Goal: Information Seeking & Learning: Learn about a topic

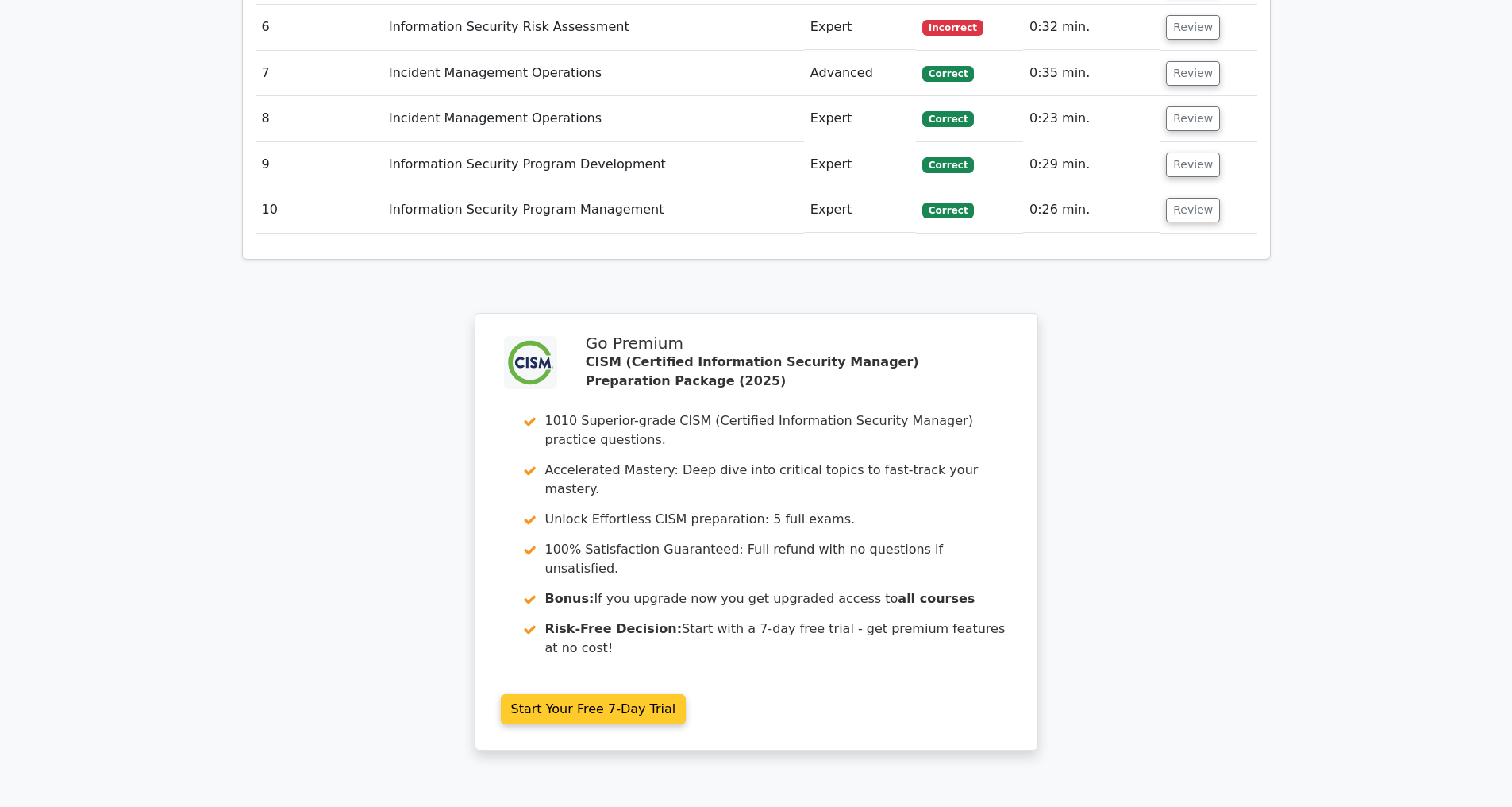
scroll to position [2709, 0]
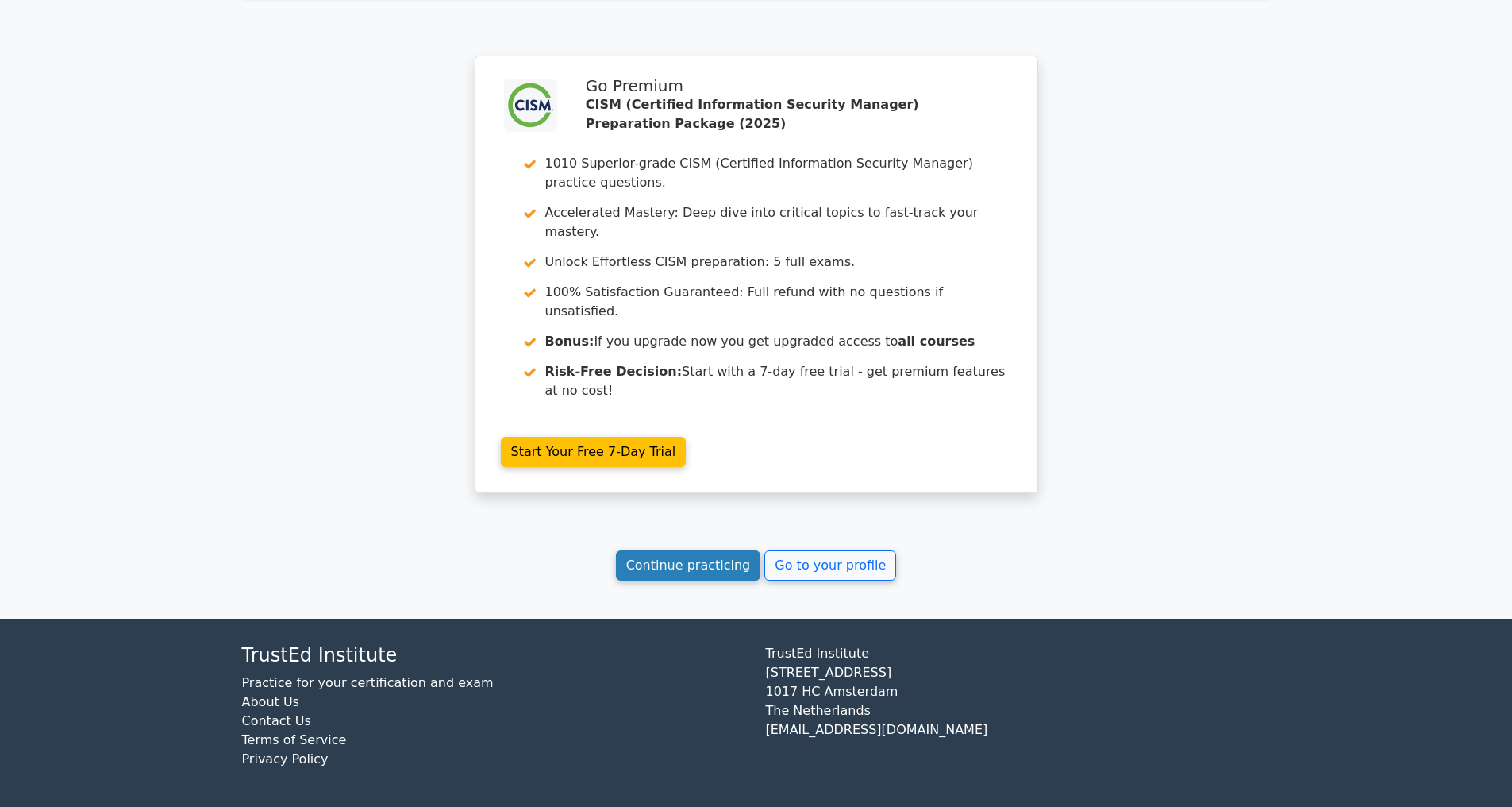
click at [666, 564] on link "Continue practicing" at bounding box center [688, 565] width 145 height 30
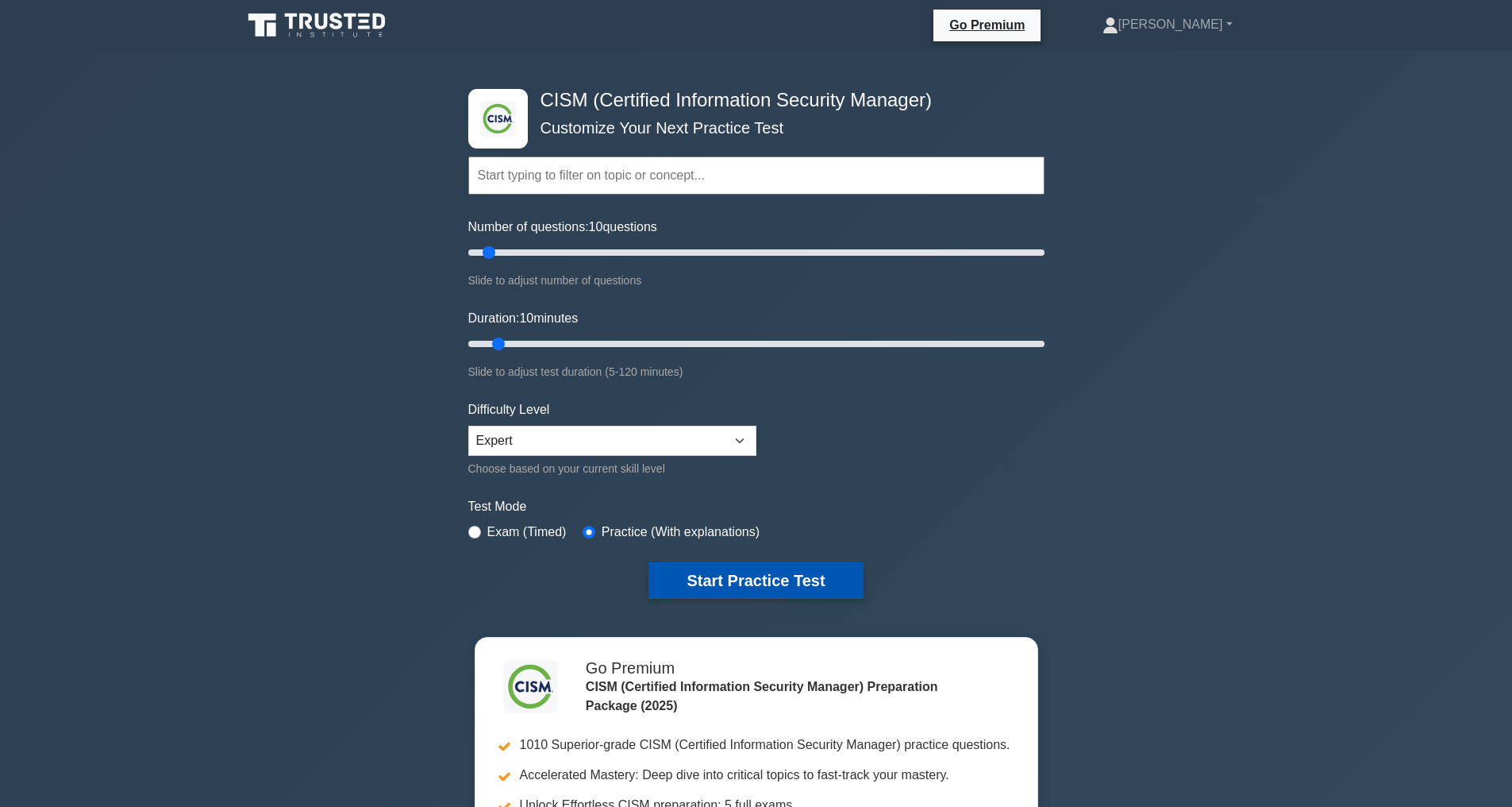
click at [742, 580] on button "Start Practice Test" at bounding box center [756, 580] width 215 height 36
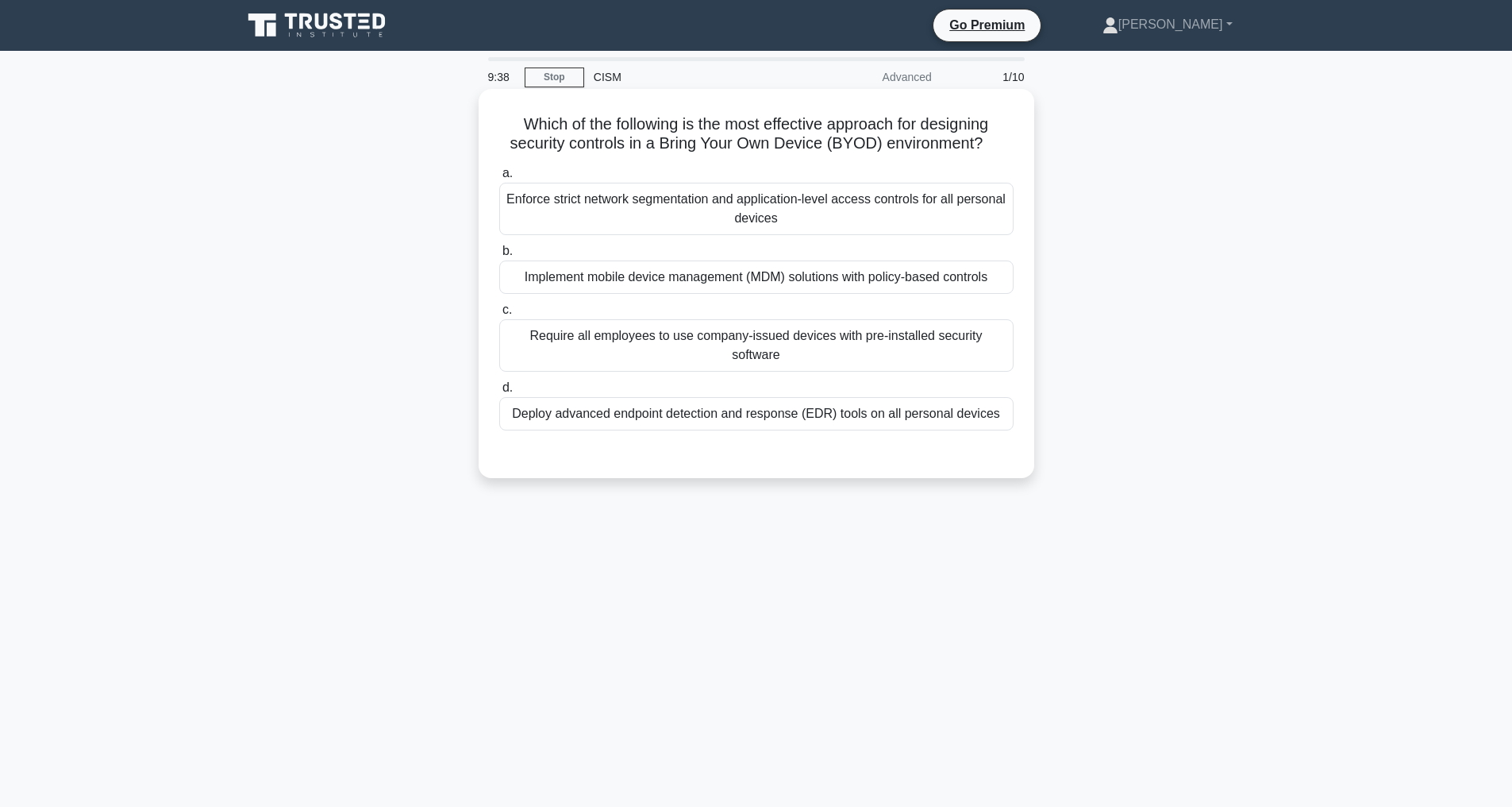
click at [677, 294] on div "Implement mobile device management (MDM) solutions with policy-based controls" at bounding box center [756, 277] width 514 height 33
click at [500, 257] on input "b. Implement mobile device management (MDM) solutions with policy-based controls" at bounding box center [500, 251] width 0 height 11
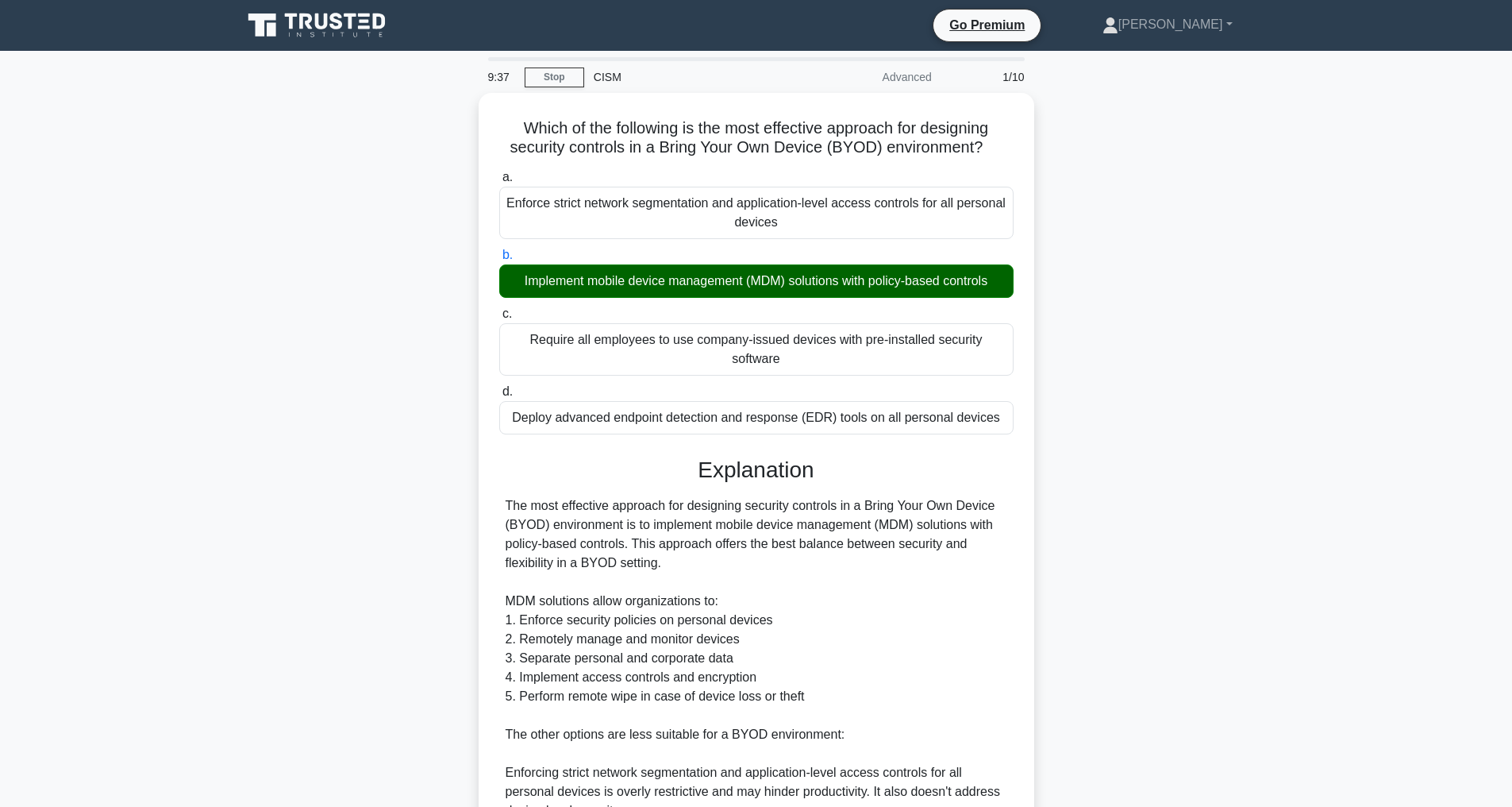
scroll to position [401, 0]
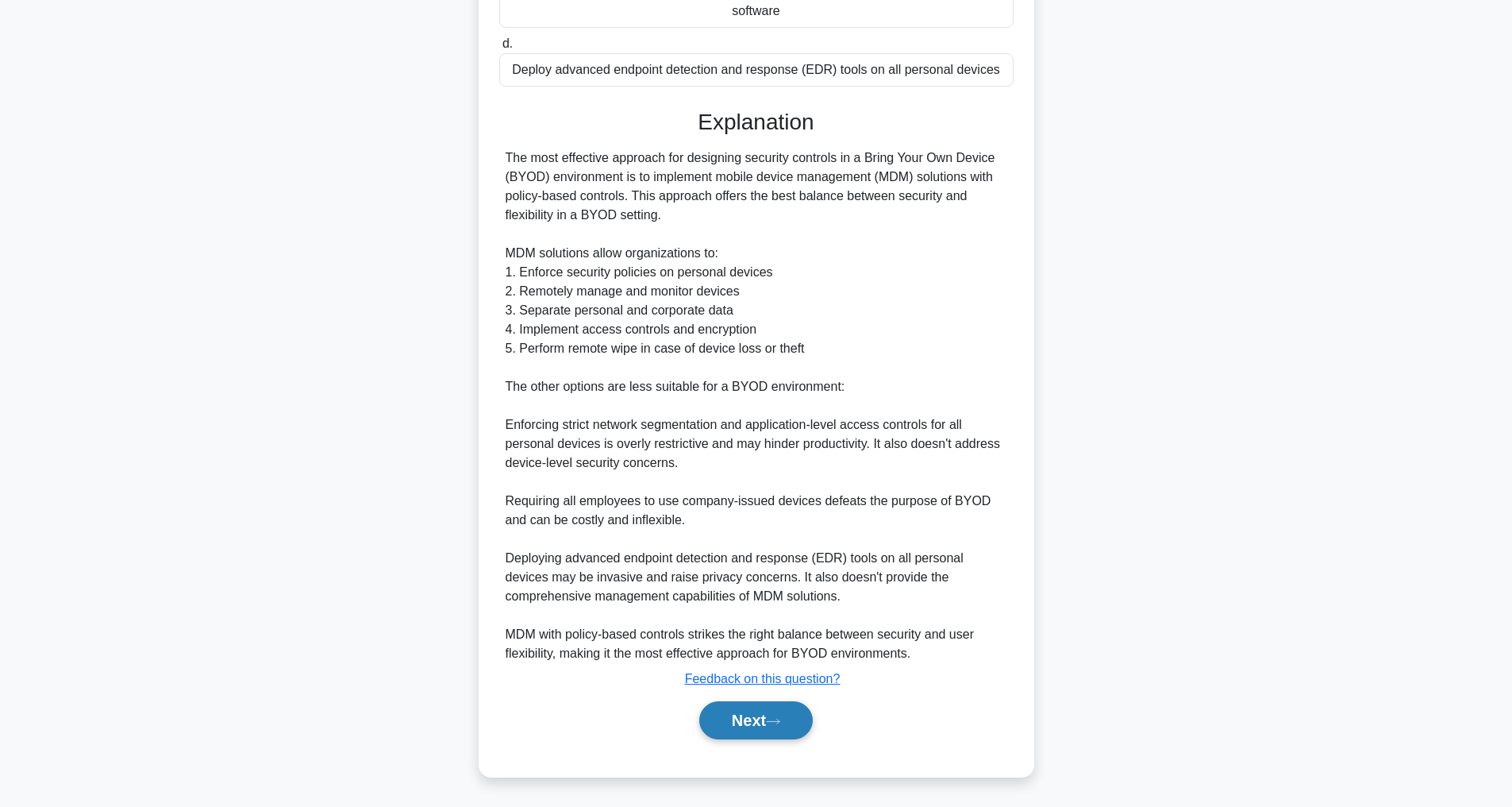
click at [740, 719] on button "Next" at bounding box center [756, 720] width 113 height 38
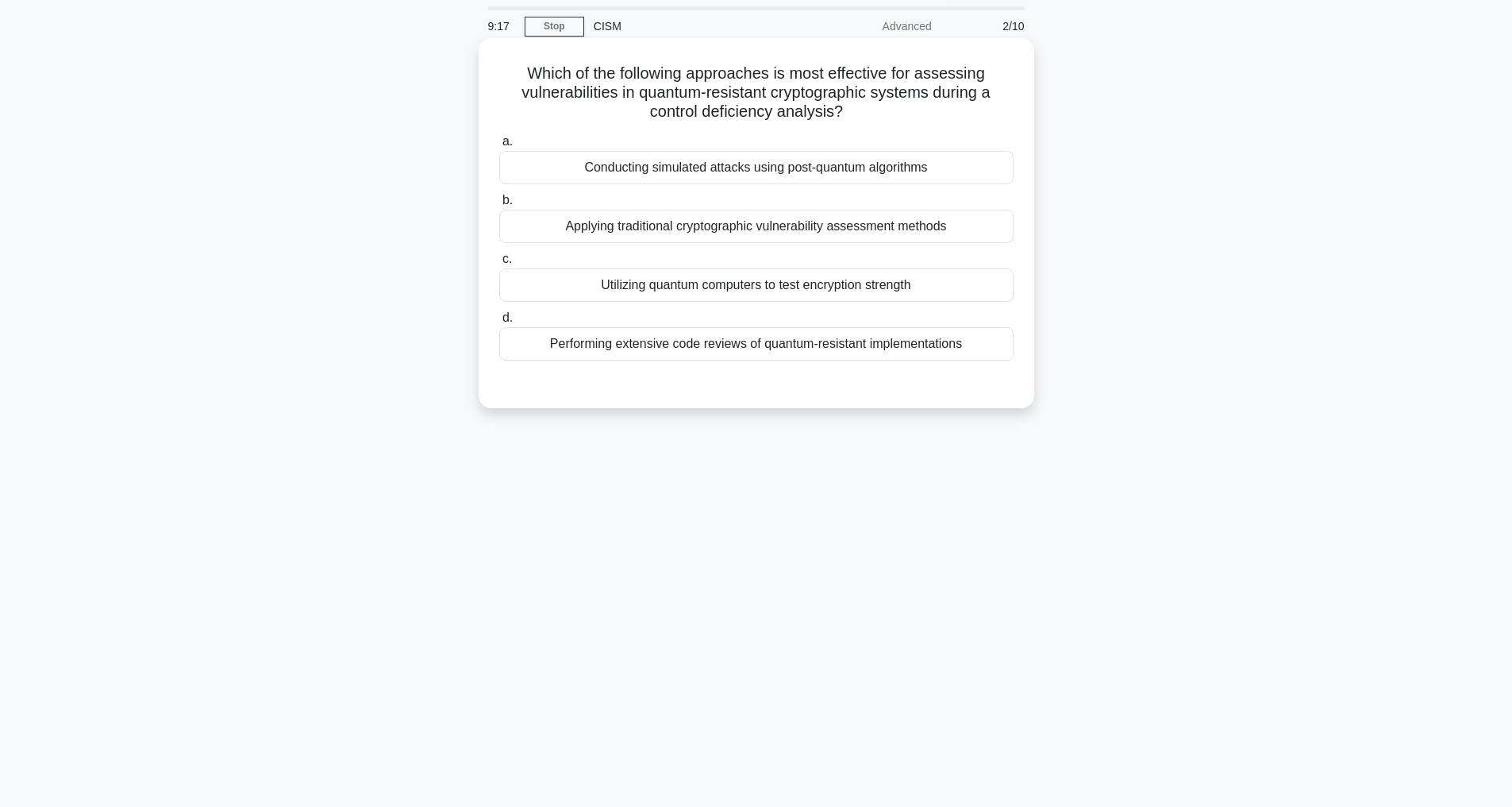
click at [701, 172] on div "Conducting simulated attacks using post-quantum algorithms" at bounding box center [756, 167] width 514 height 33
click at [500, 147] on input "a. Conducting simulated attacks using post-quantum algorithms" at bounding box center [500, 142] width 0 height 11
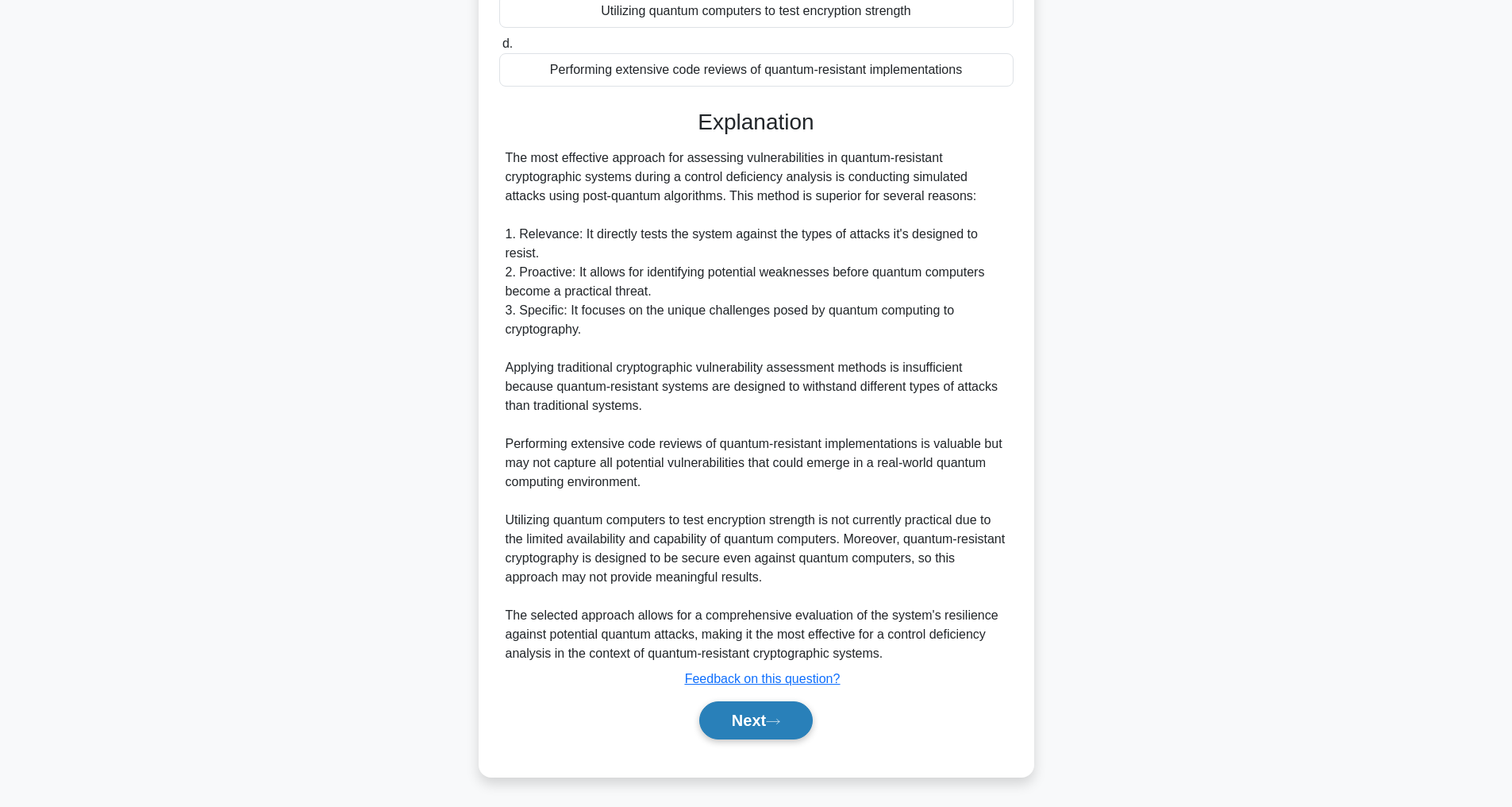
scroll to position [363, 0]
click at [742, 715] on button "Next" at bounding box center [756, 720] width 113 height 38
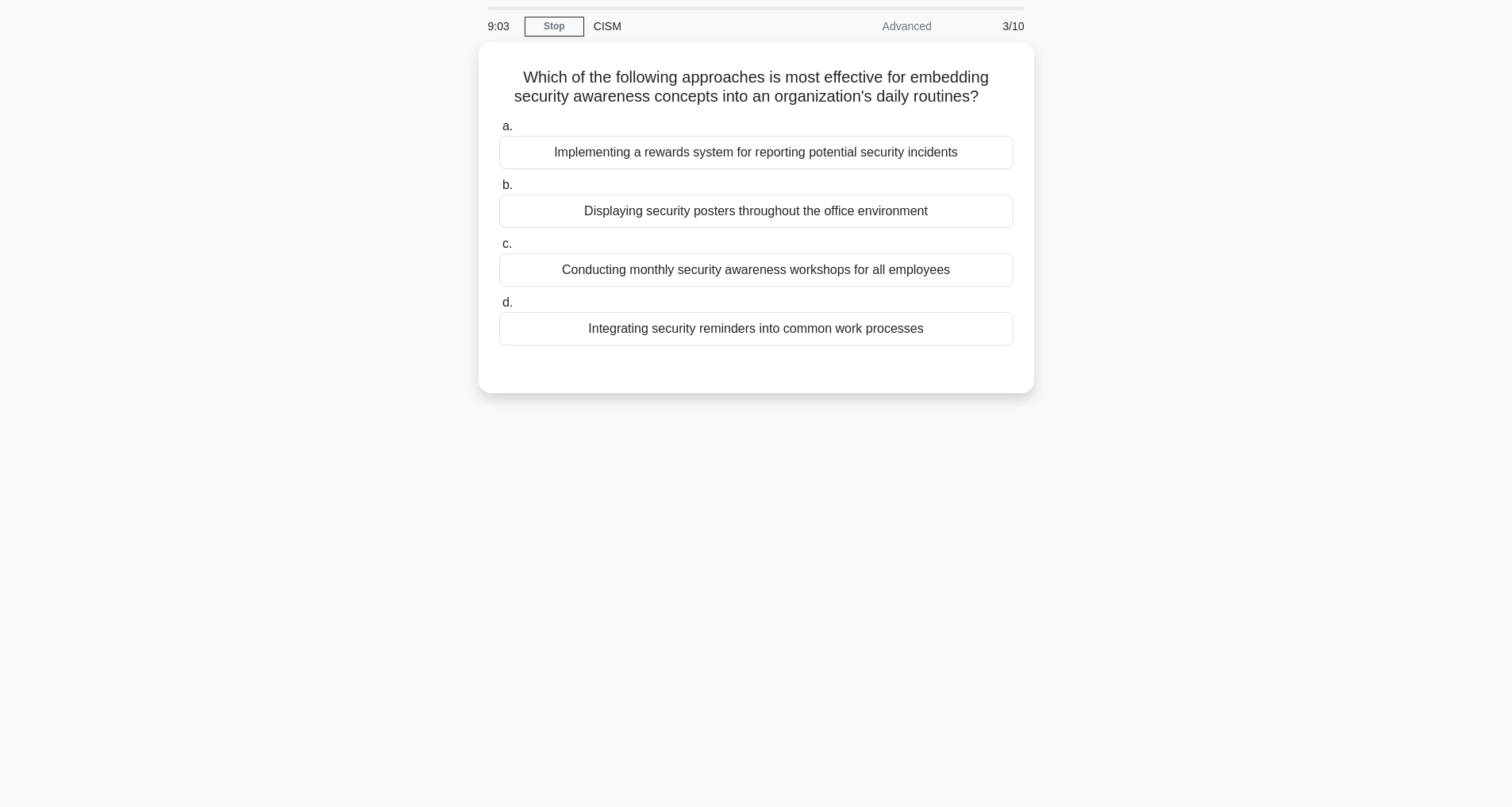
scroll to position [51, 0]
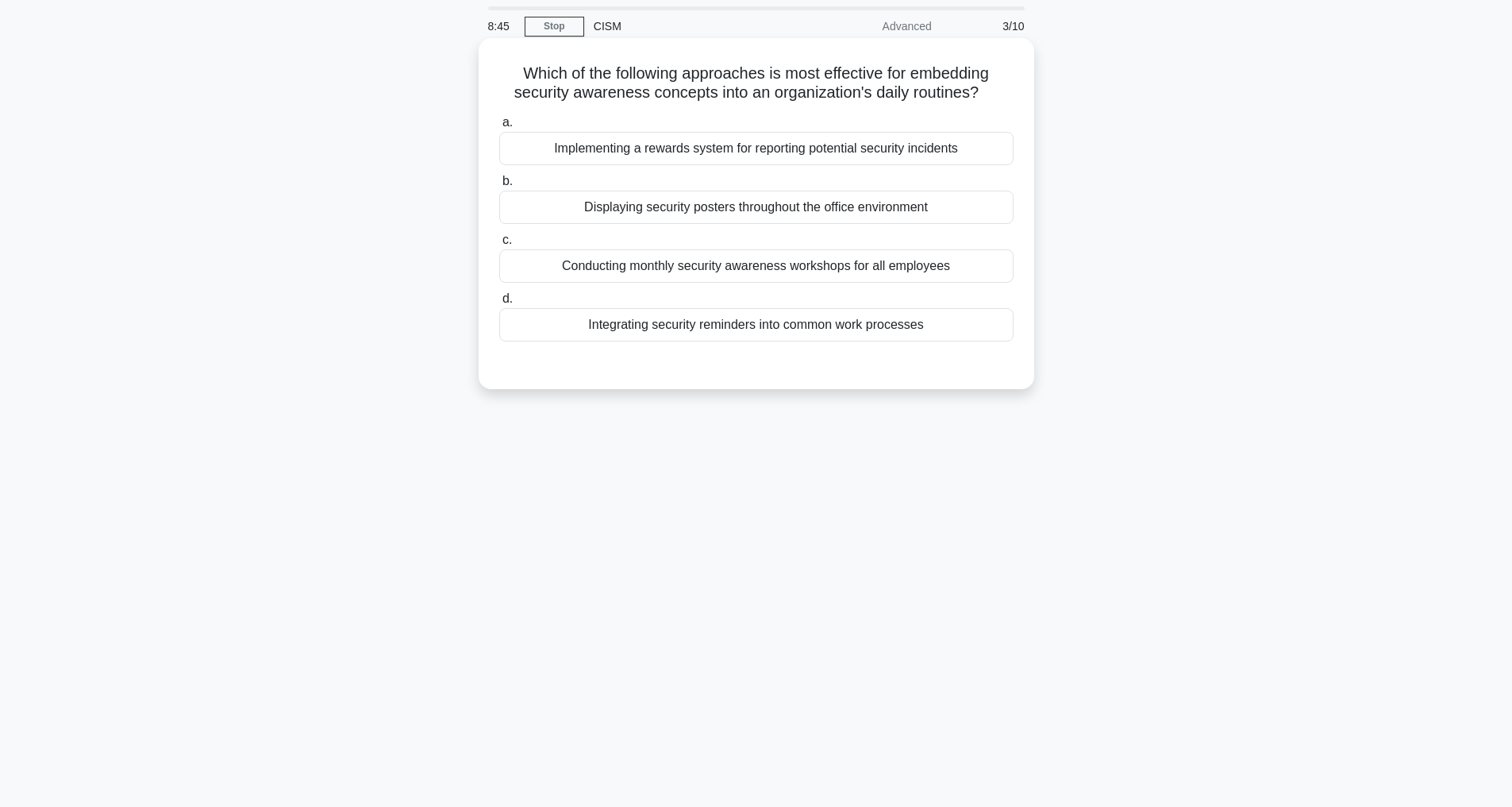
click at [690, 340] on div "Integrating security reminders into common work processes" at bounding box center [756, 324] width 514 height 33
click at [500, 304] on input "d. Integrating security reminders into common work processes" at bounding box center [500, 299] width 0 height 11
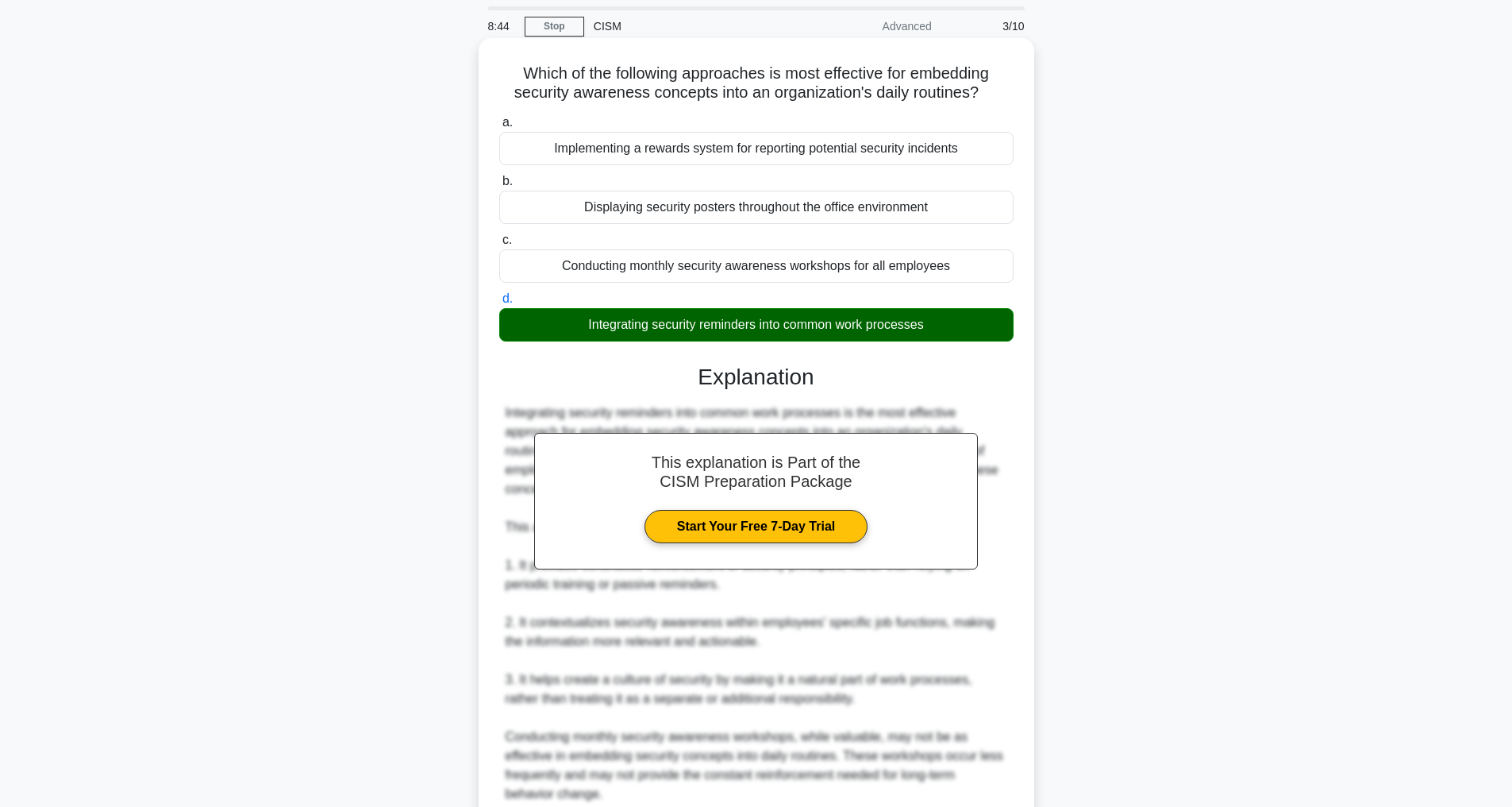
scroll to position [382, 0]
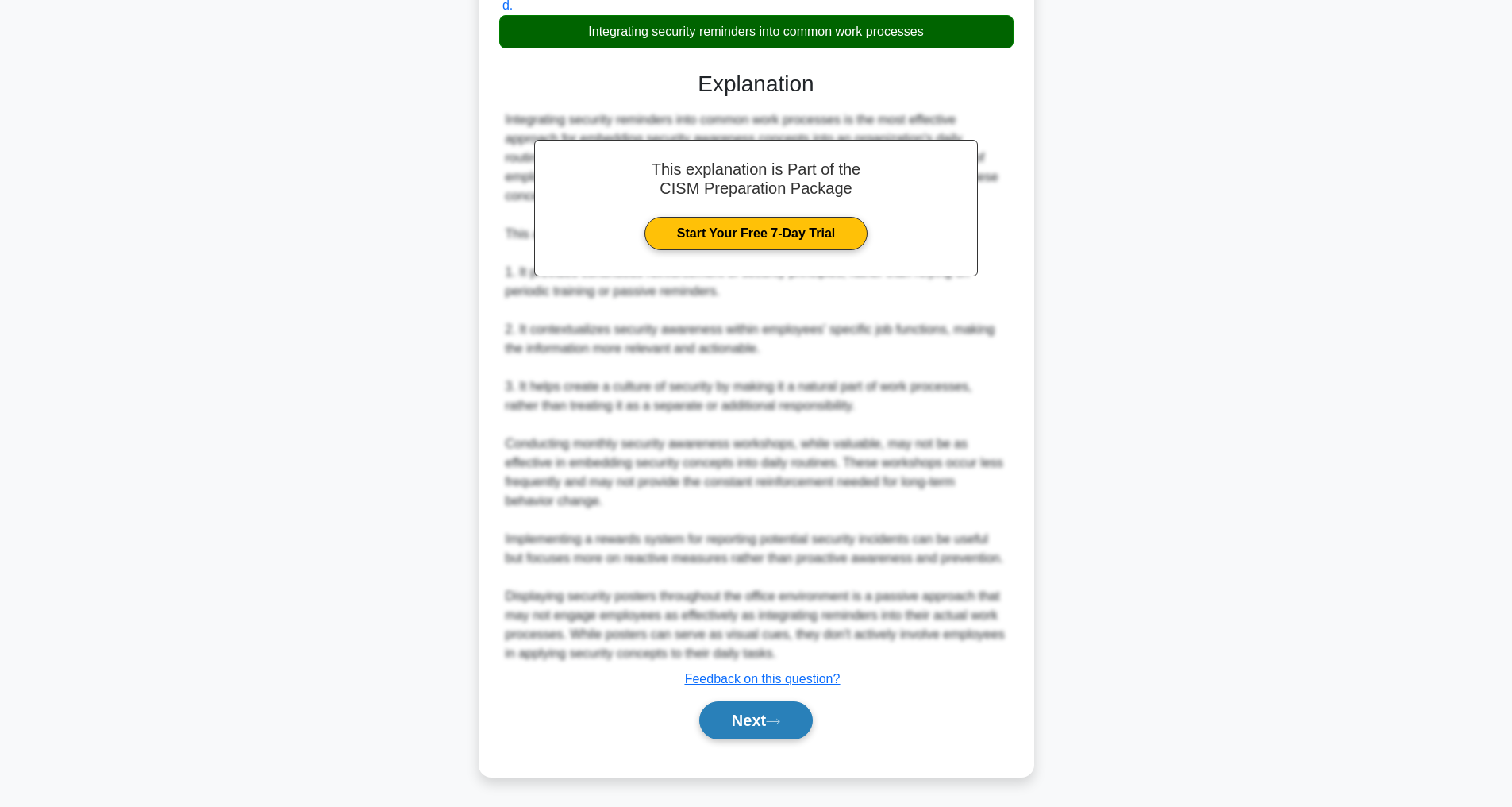
click at [743, 719] on button "Next" at bounding box center [756, 720] width 113 height 38
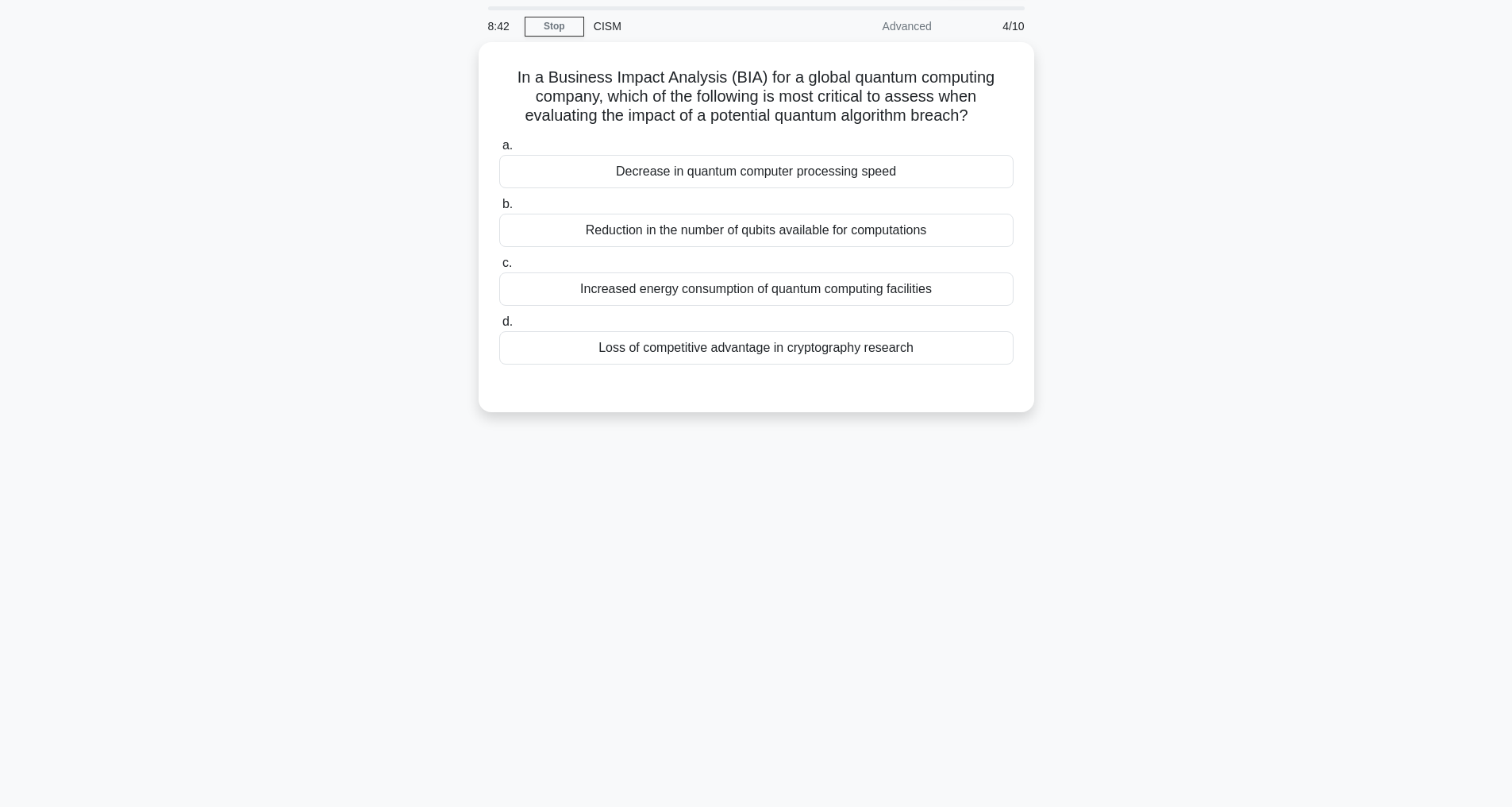
scroll to position [51, 0]
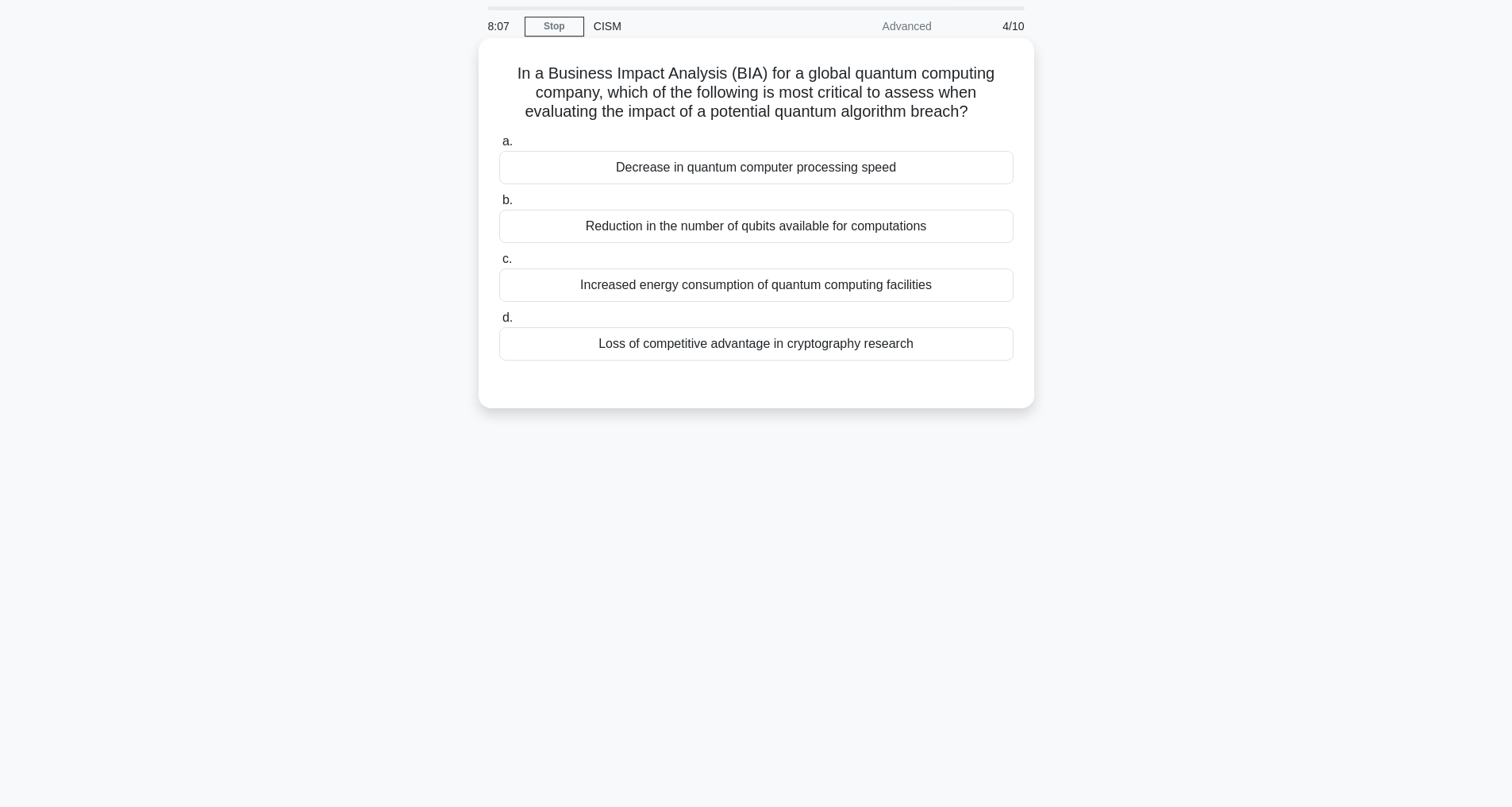
click at [703, 161] on div "Decrease in quantum computer processing speed" at bounding box center [756, 167] width 514 height 33
click at [500, 147] on input "a. Decrease in quantum computer processing speed" at bounding box center [500, 142] width 0 height 11
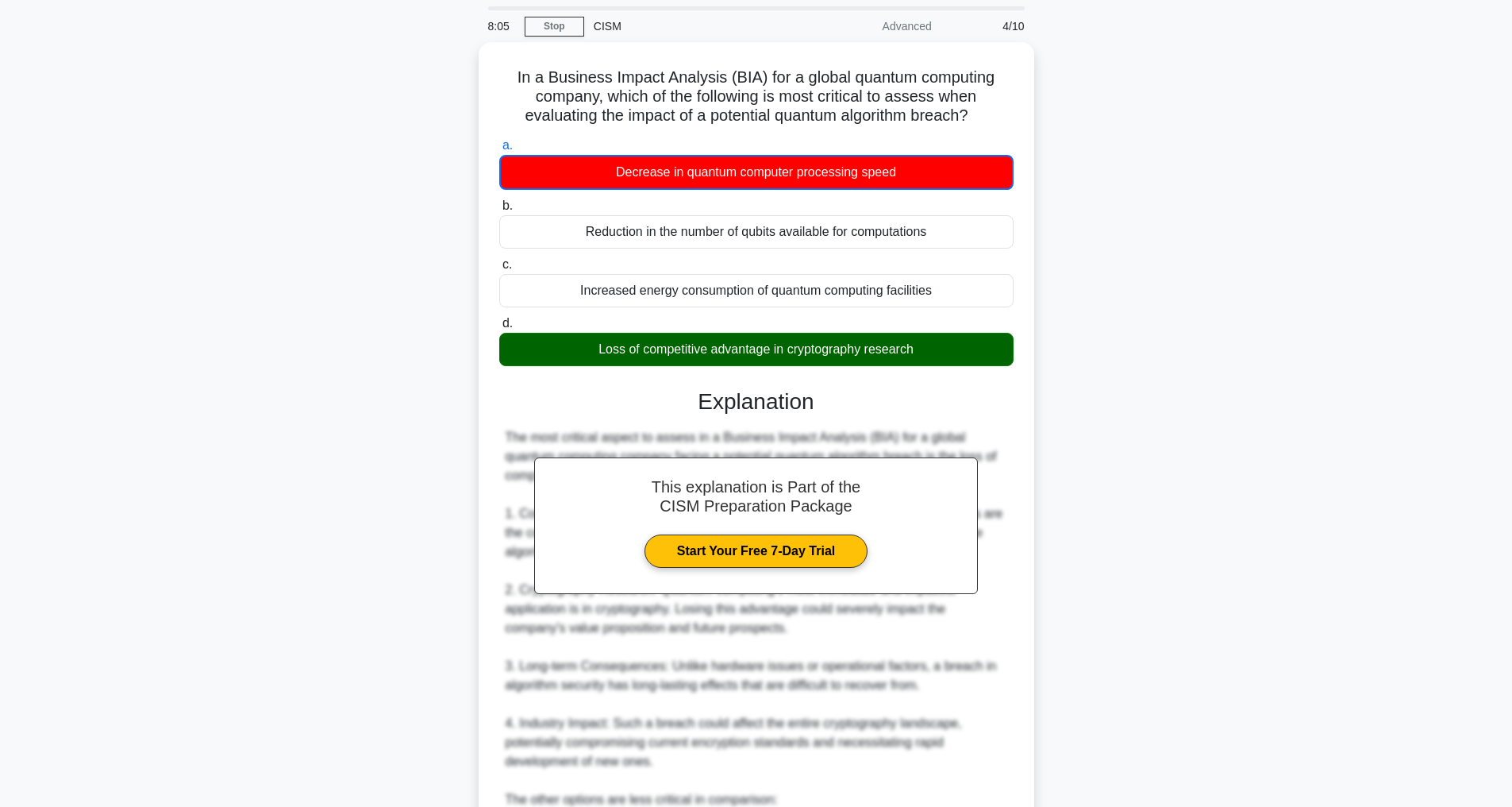
scroll to position [536, 0]
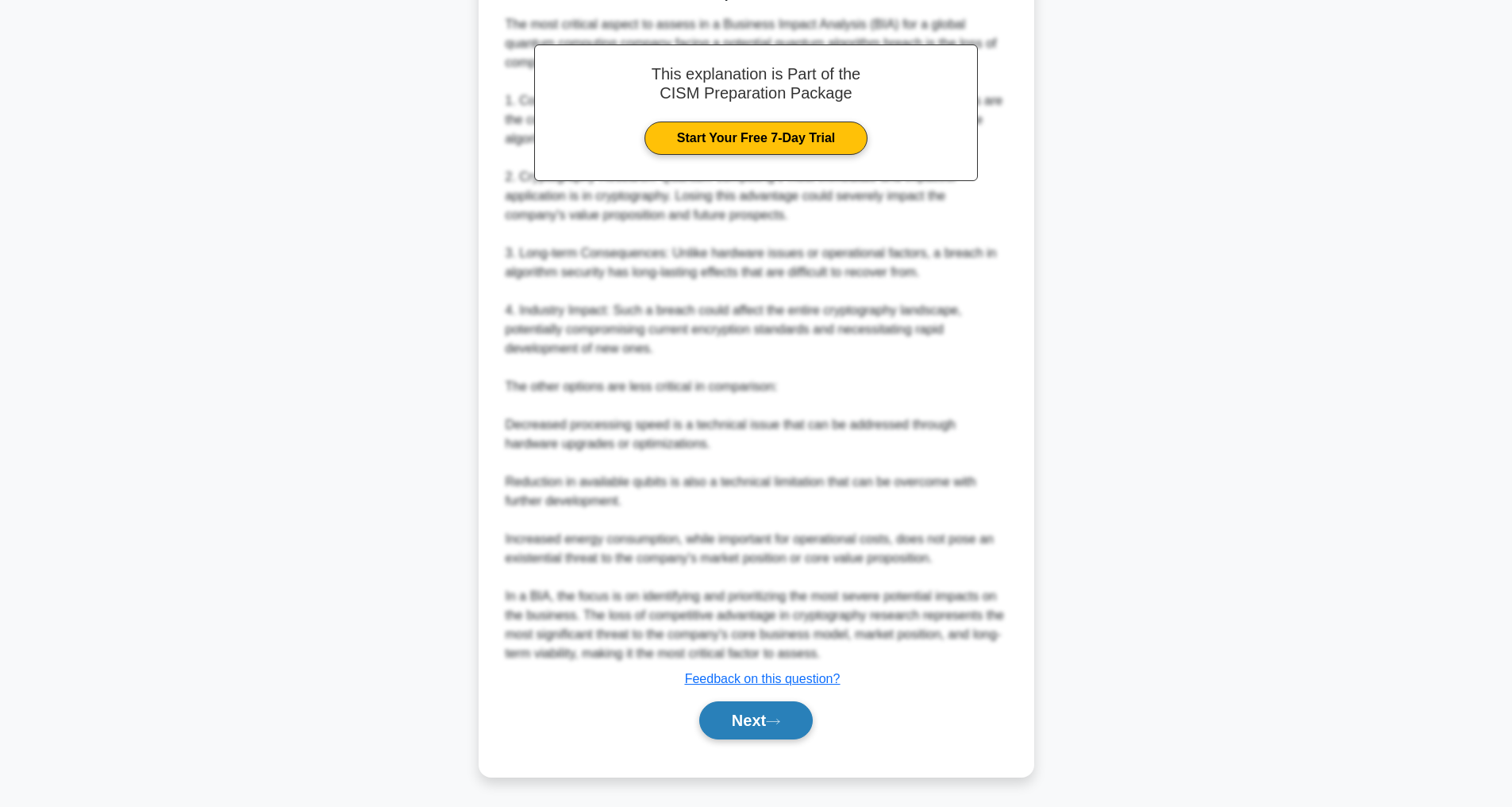
click at [744, 707] on button "Next" at bounding box center [756, 720] width 113 height 38
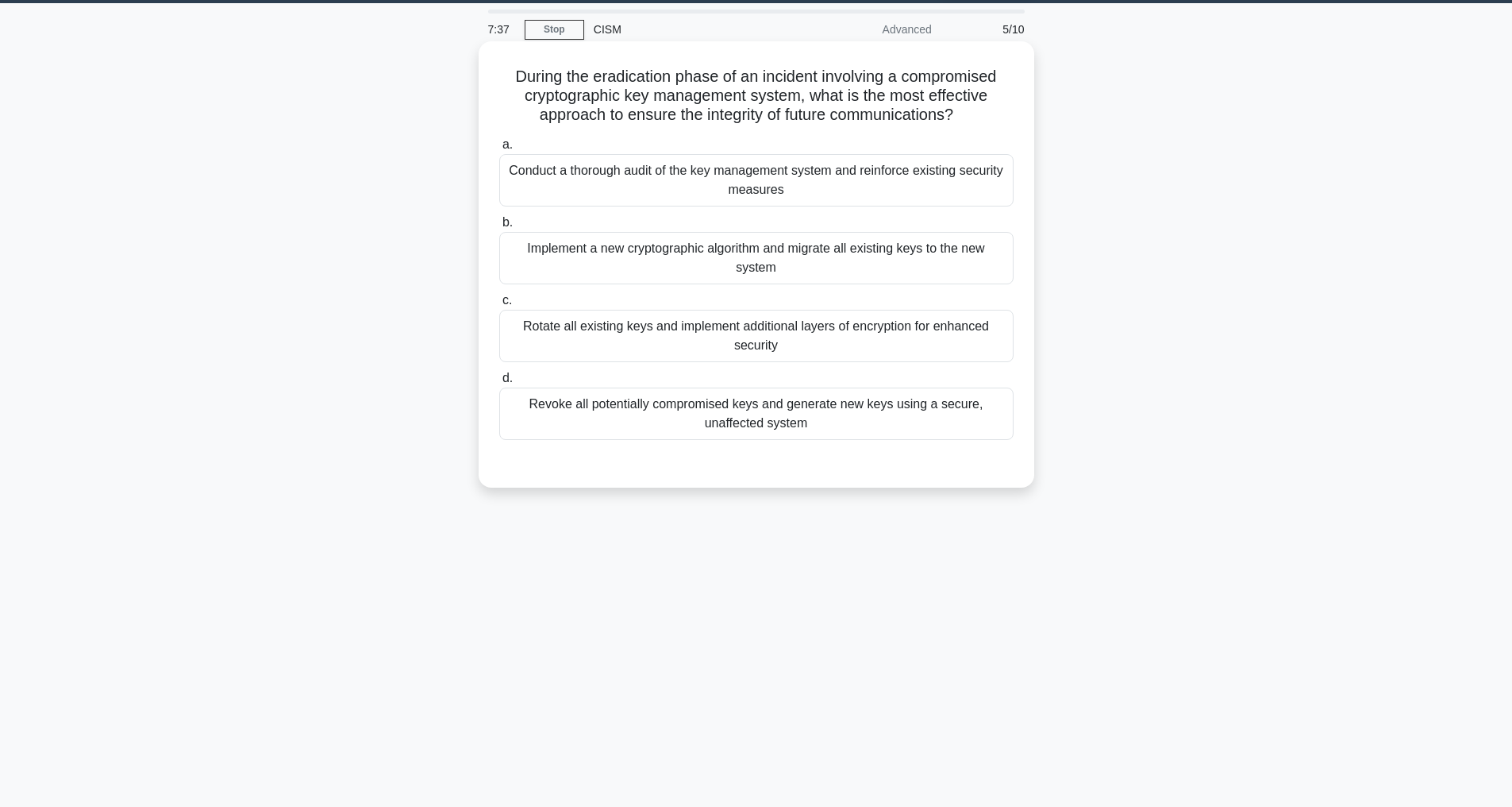
scroll to position [0, 0]
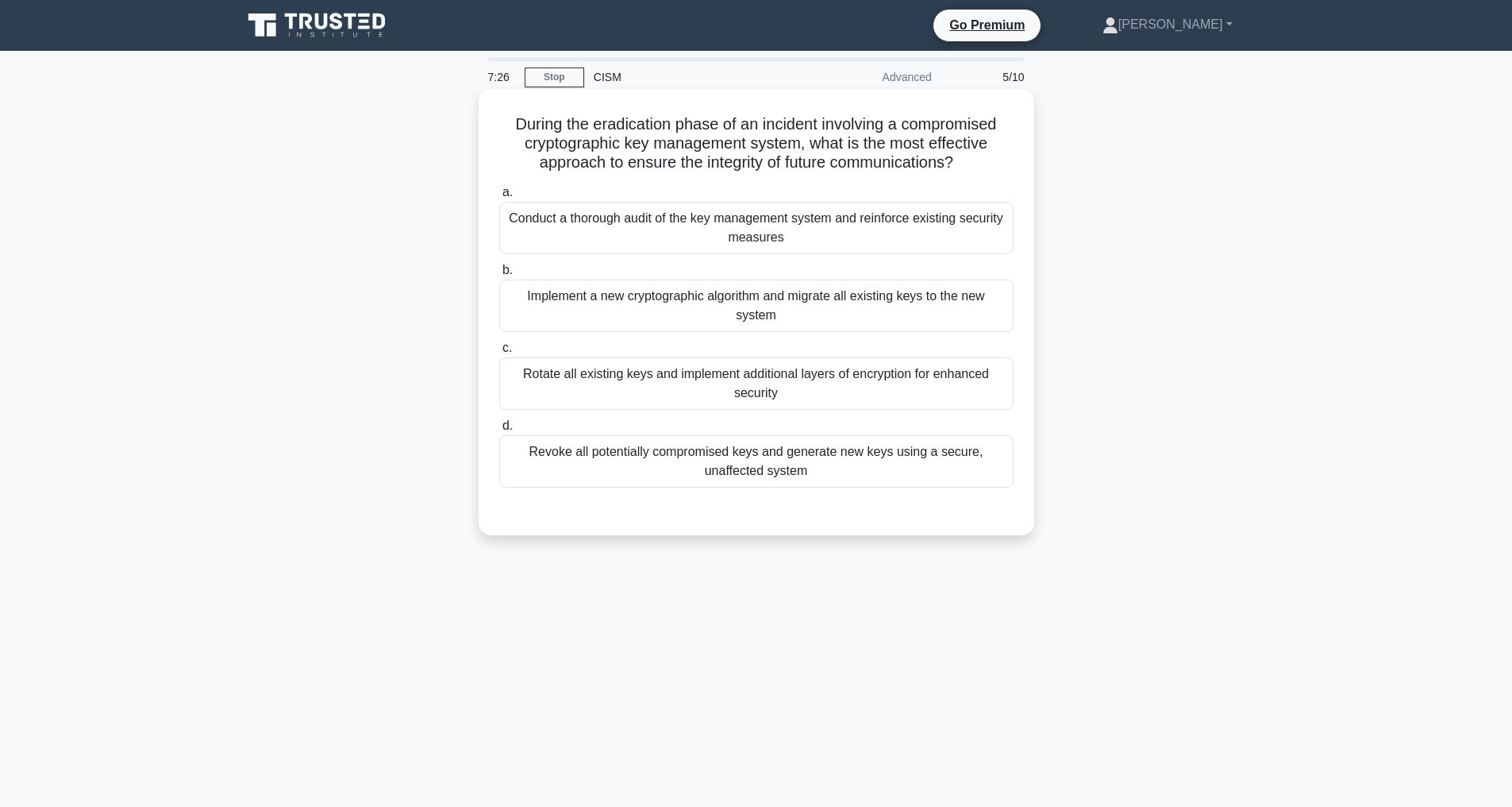
click at [643, 478] on div "Revoke all potentially compromised keys and generate new keys using a secure, u…" at bounding box center [756, 461] width 514 height 53
click at [500, 431] on input "d. Revoke all potentially compromised keys and generate new keys using a secure…" at bounding box center [500, 426] width 0 height 11
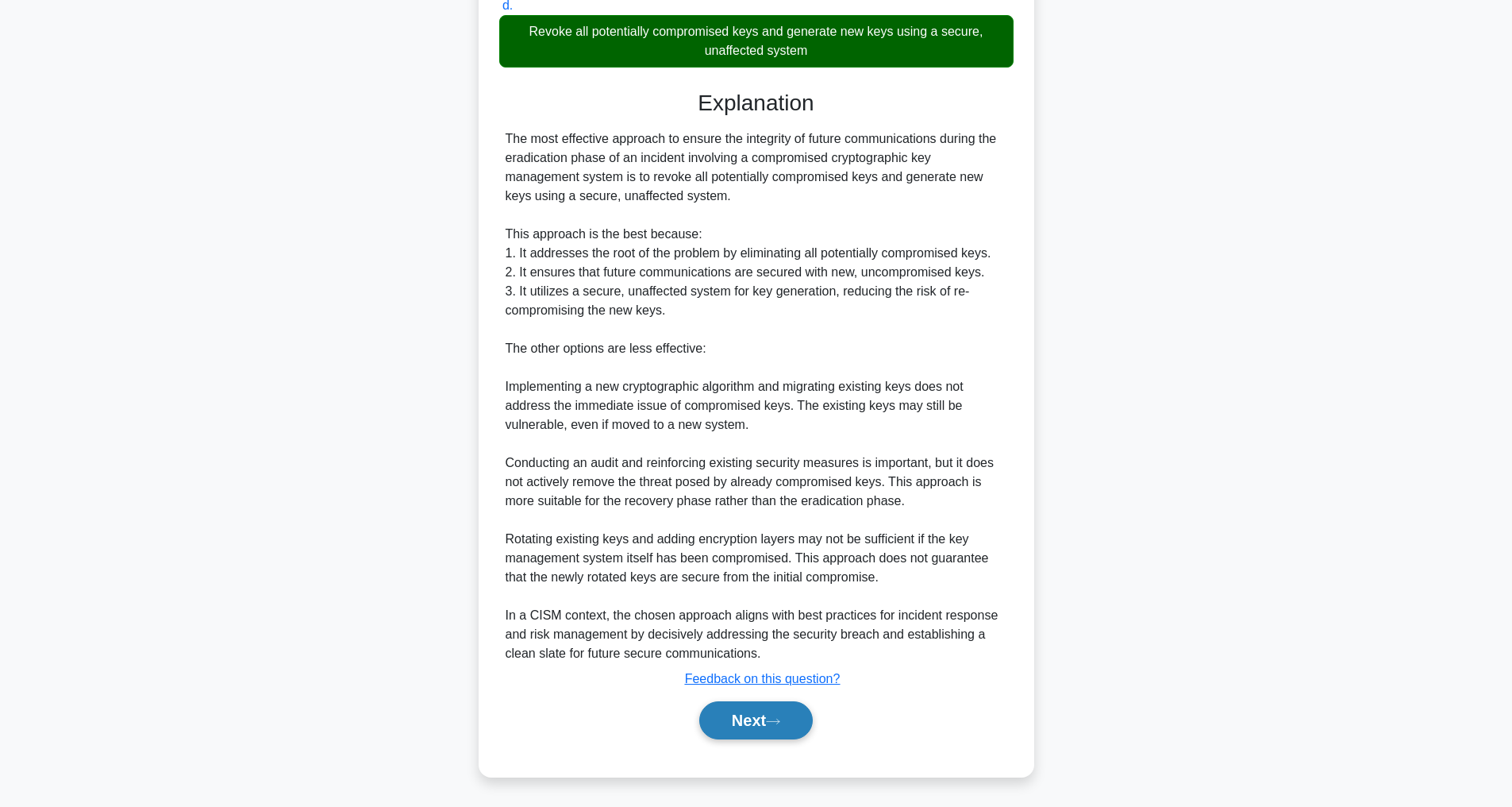
click at [740, 719] on button "Next" at bounding box center [756, 720] width 113 height 38
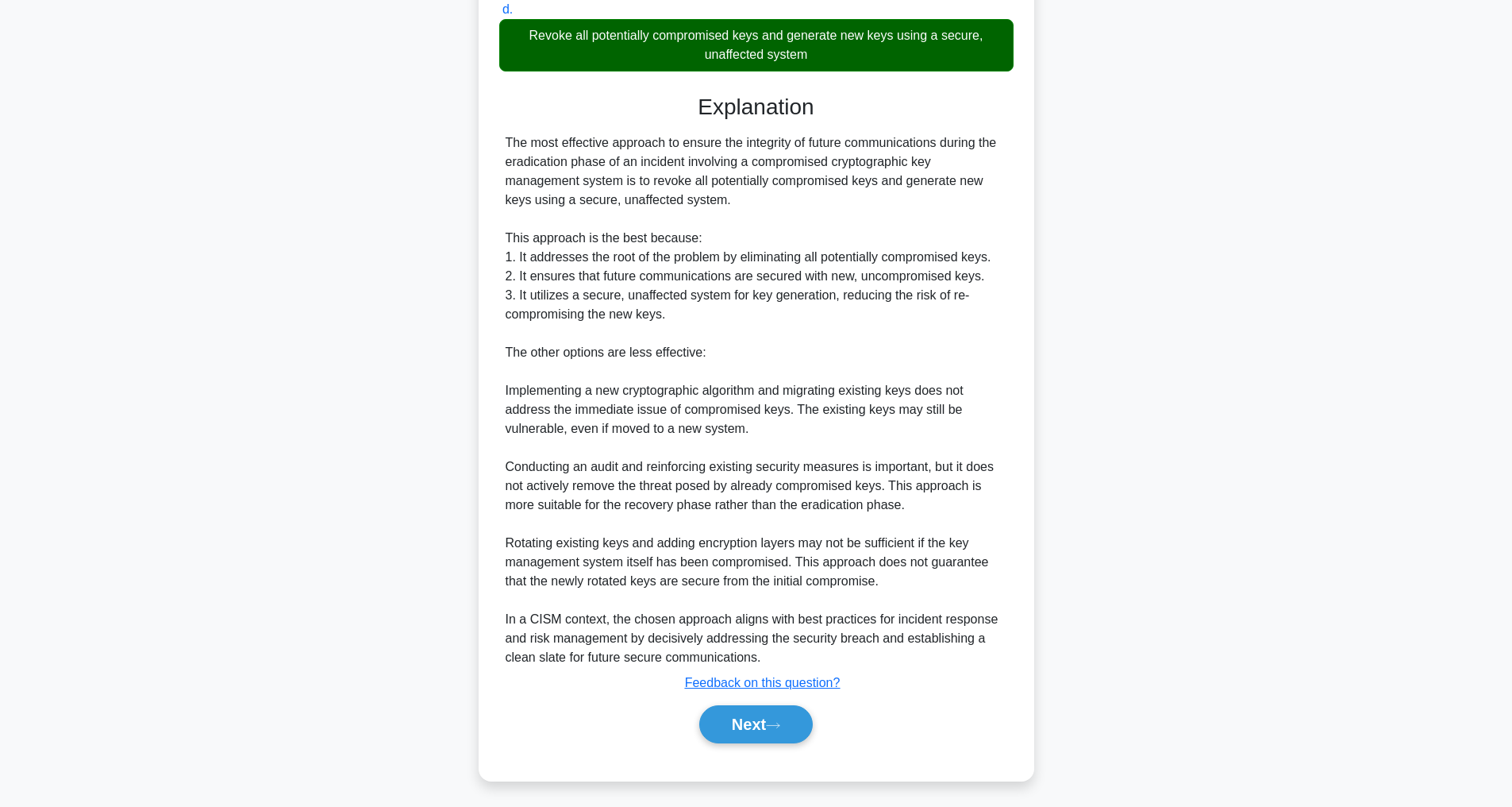
scroll to position [51, 0]
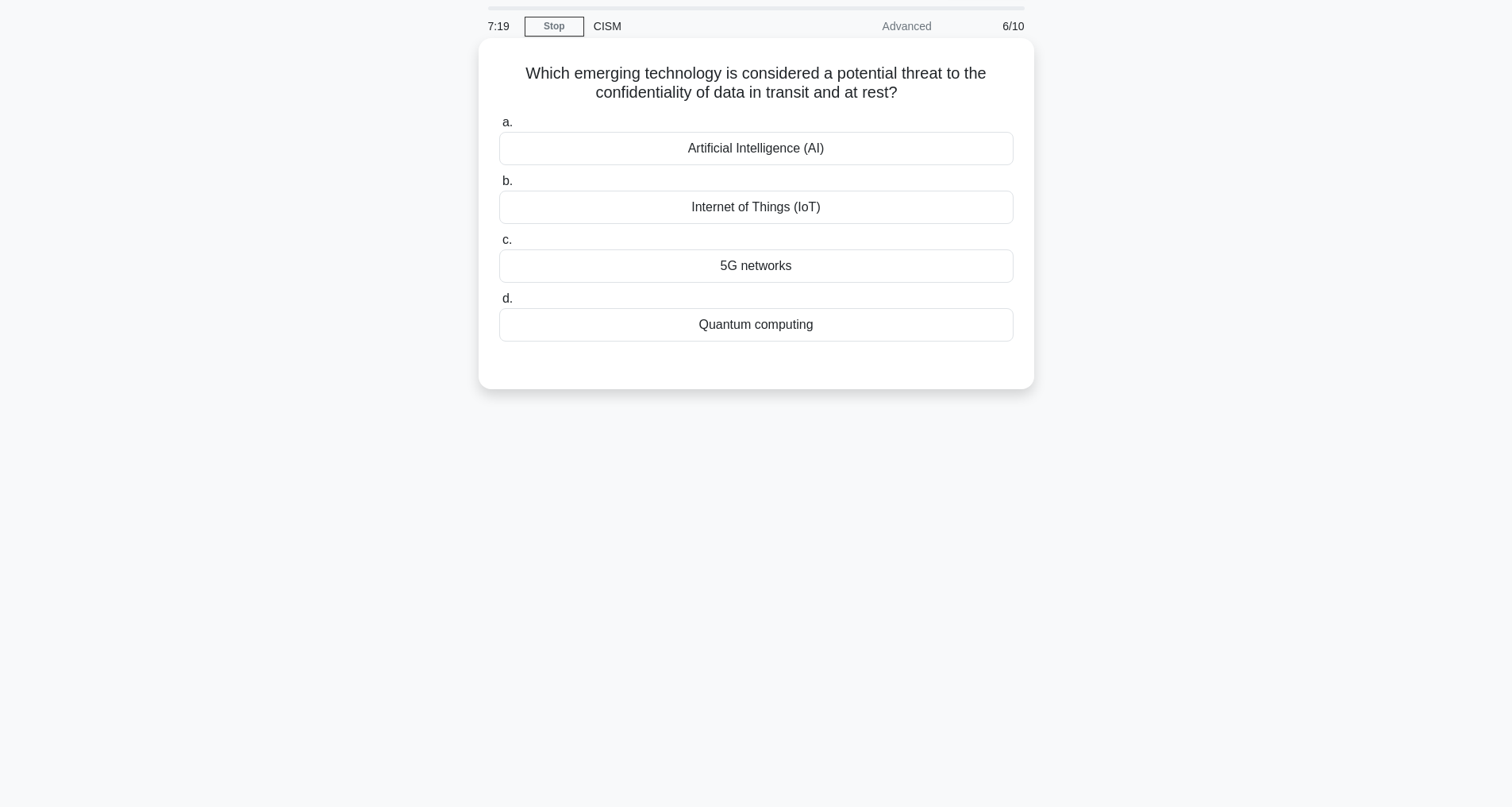
click at [775, 142] on div "Artificial Intelligence (AI)" at bounding box center [756, 148] width 514 height 33
click at [500, 128] on input "a. Artificial Intelligence (AI)" at bounding box center [500, 122] width 0 height 11
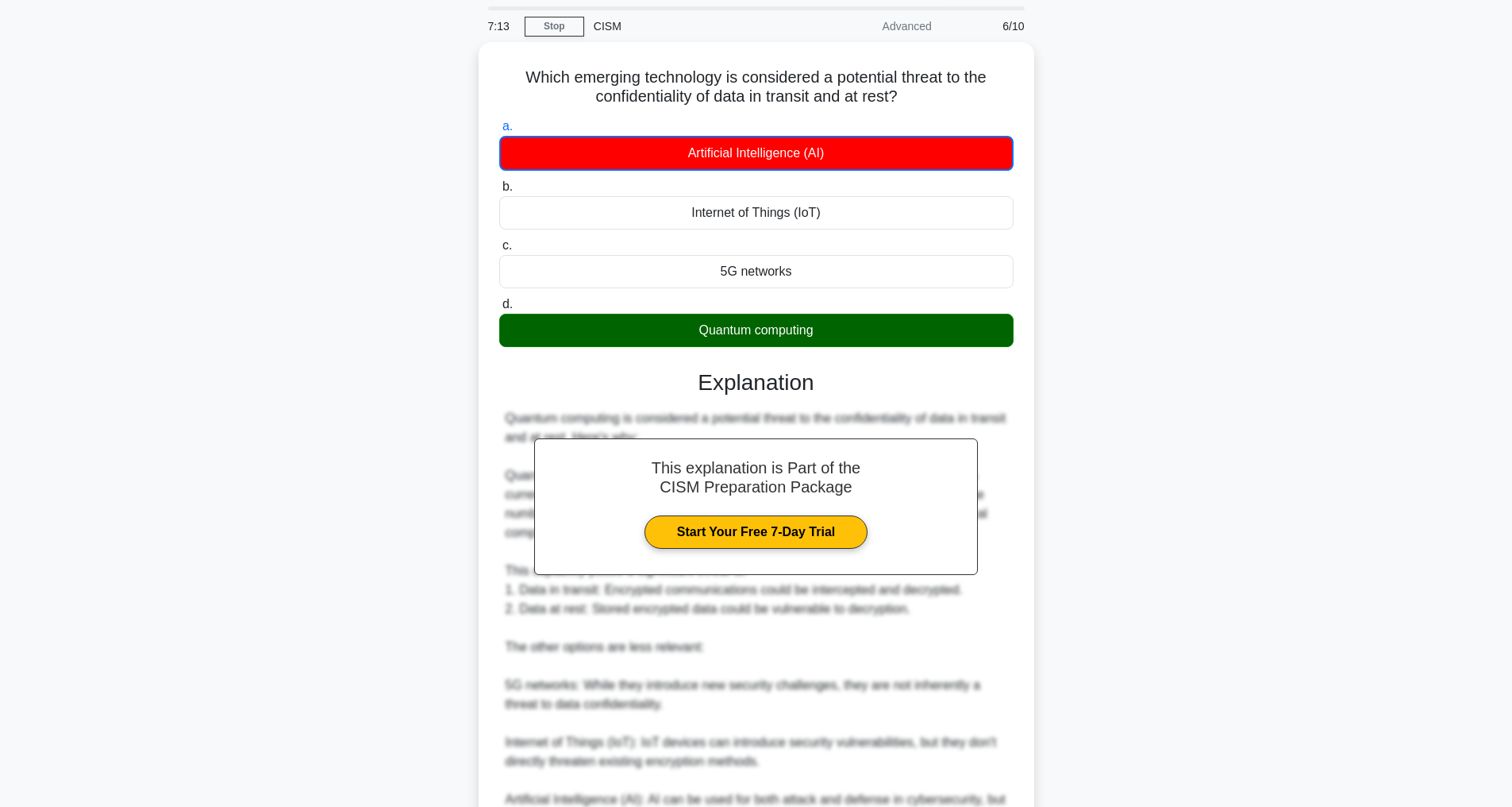
scroll to position [269, 0]
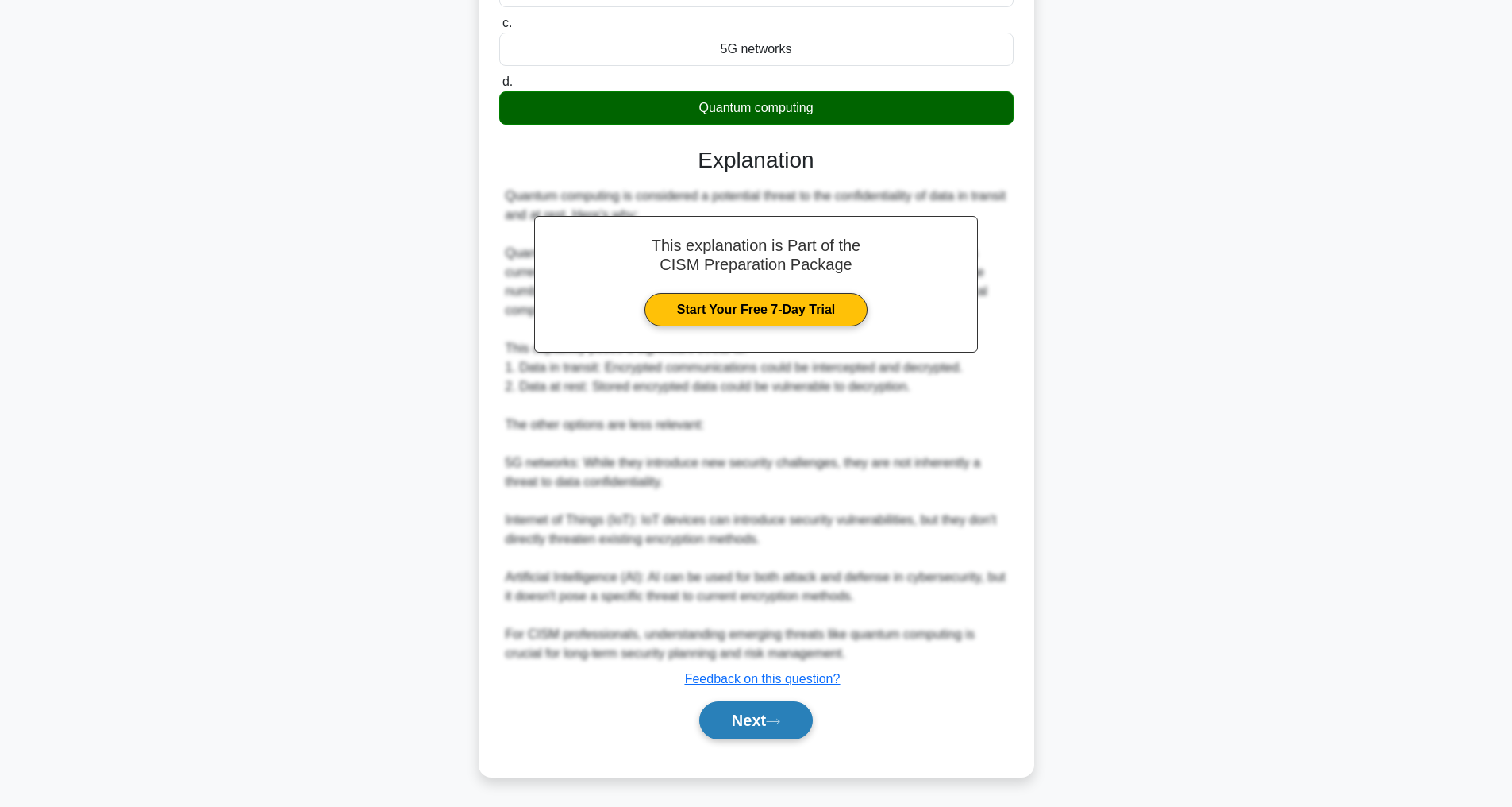
click at [737, 717] on button "Next" at bounding box center [756, 720] width 113 height 38
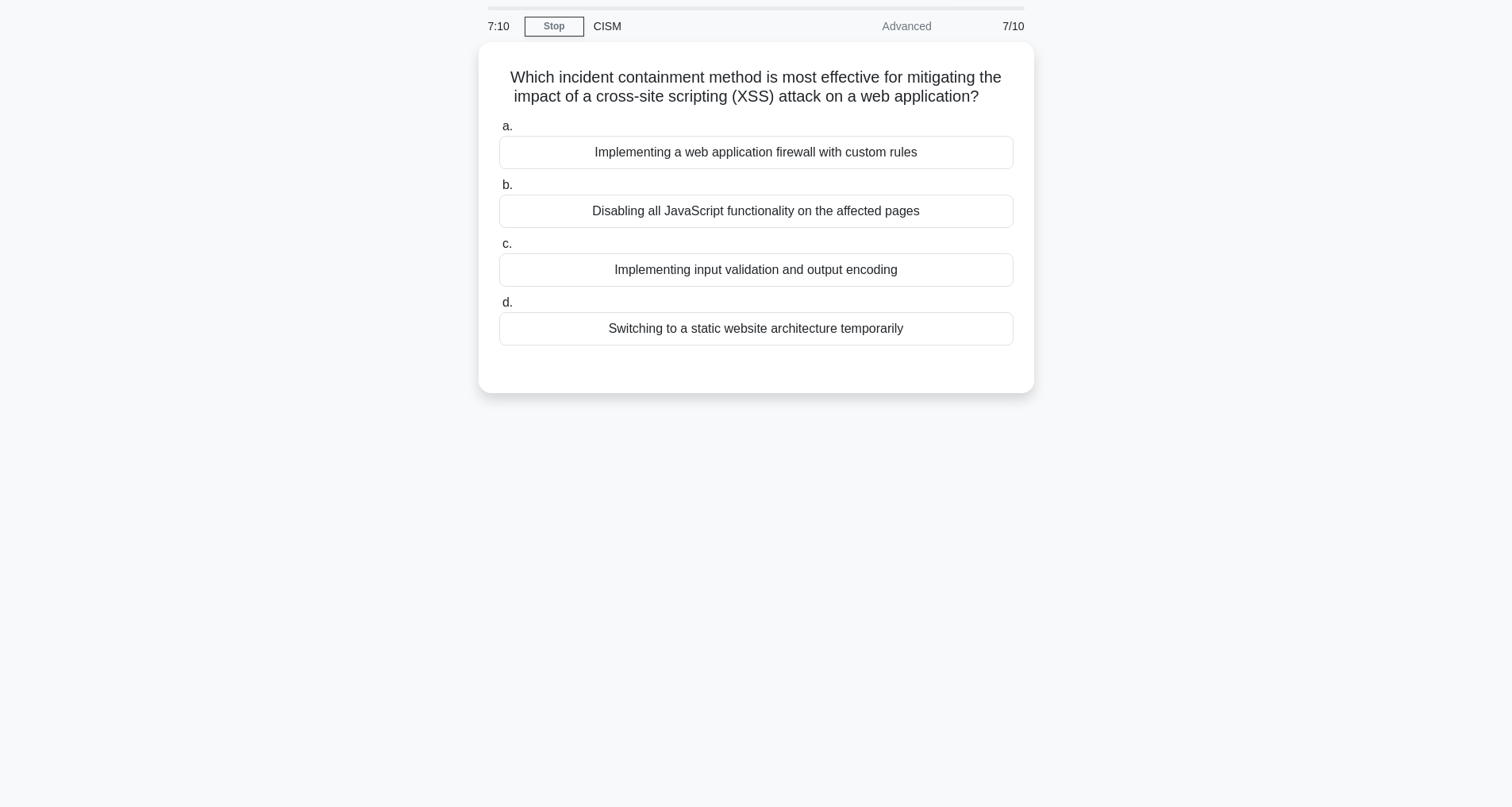
scroll to position [51, 0]
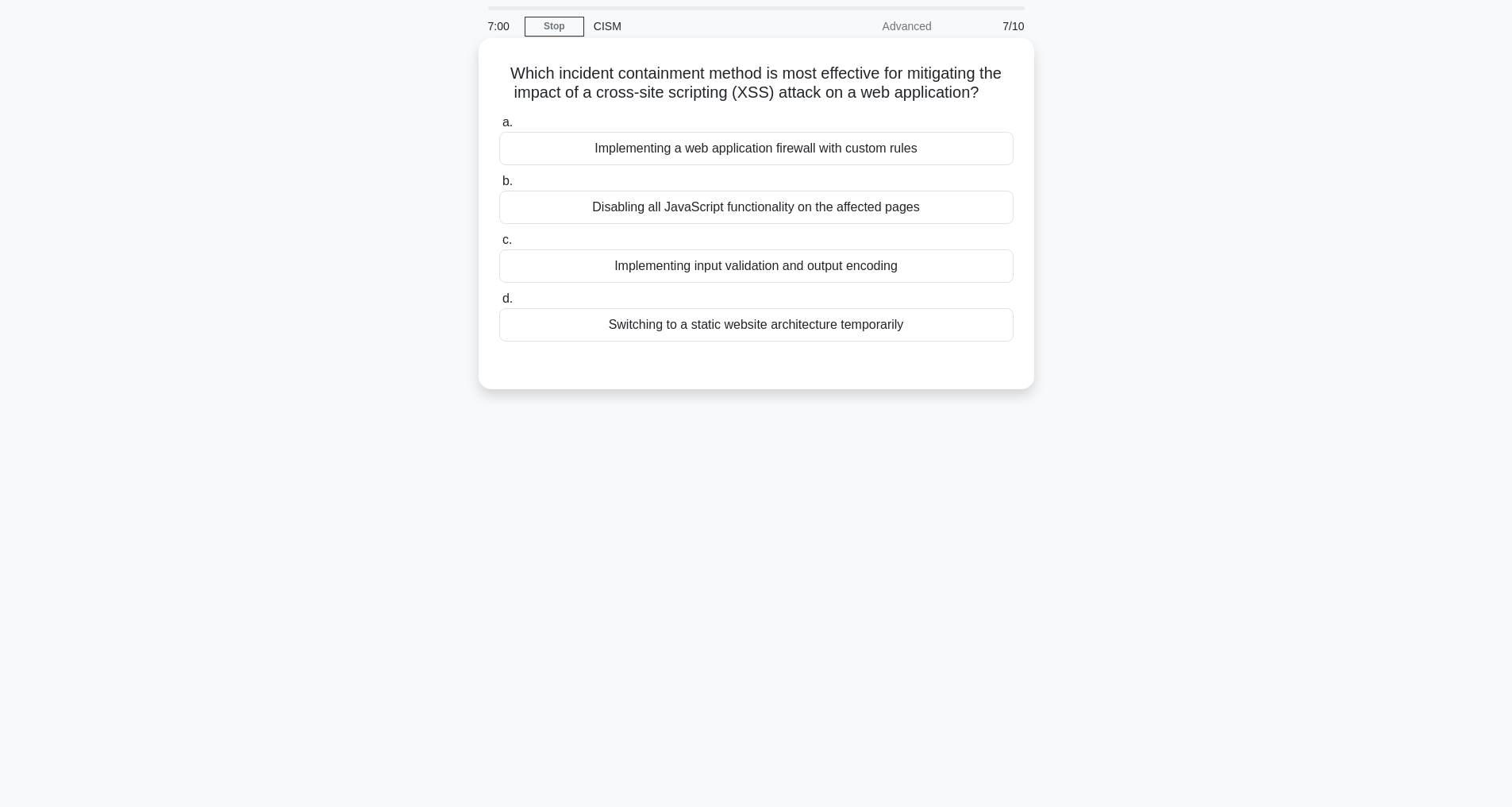
click at [735, 165] on div "Implementing a web application firewall with custom rules" at bounding box center [756, 148] width 514 height 33
click at [500, 128] on input "a. Implementing a web application firewall with custom rules" at bounding box center [500, 122] width 0 height 11
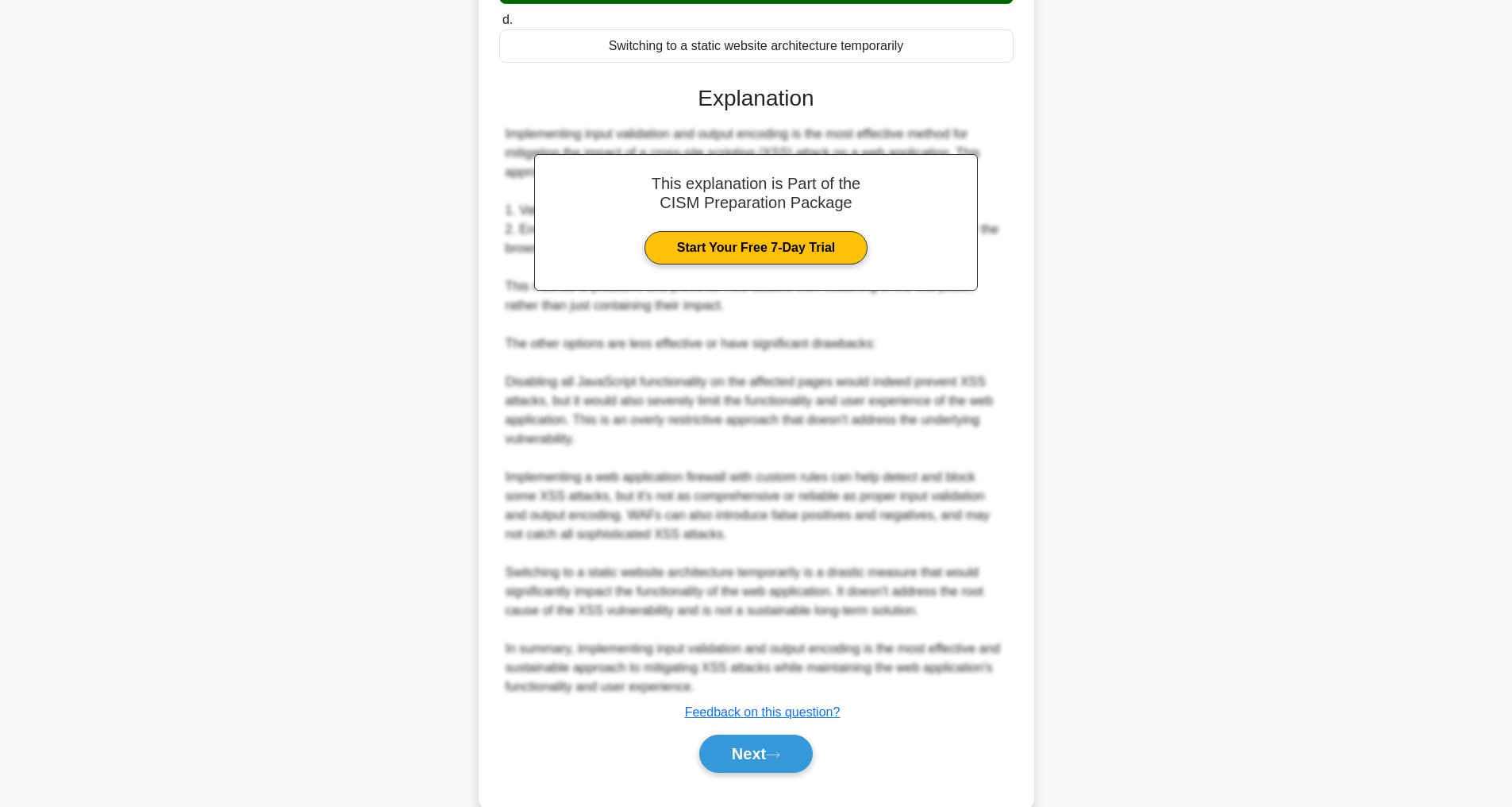
scroll to position [403, 0]
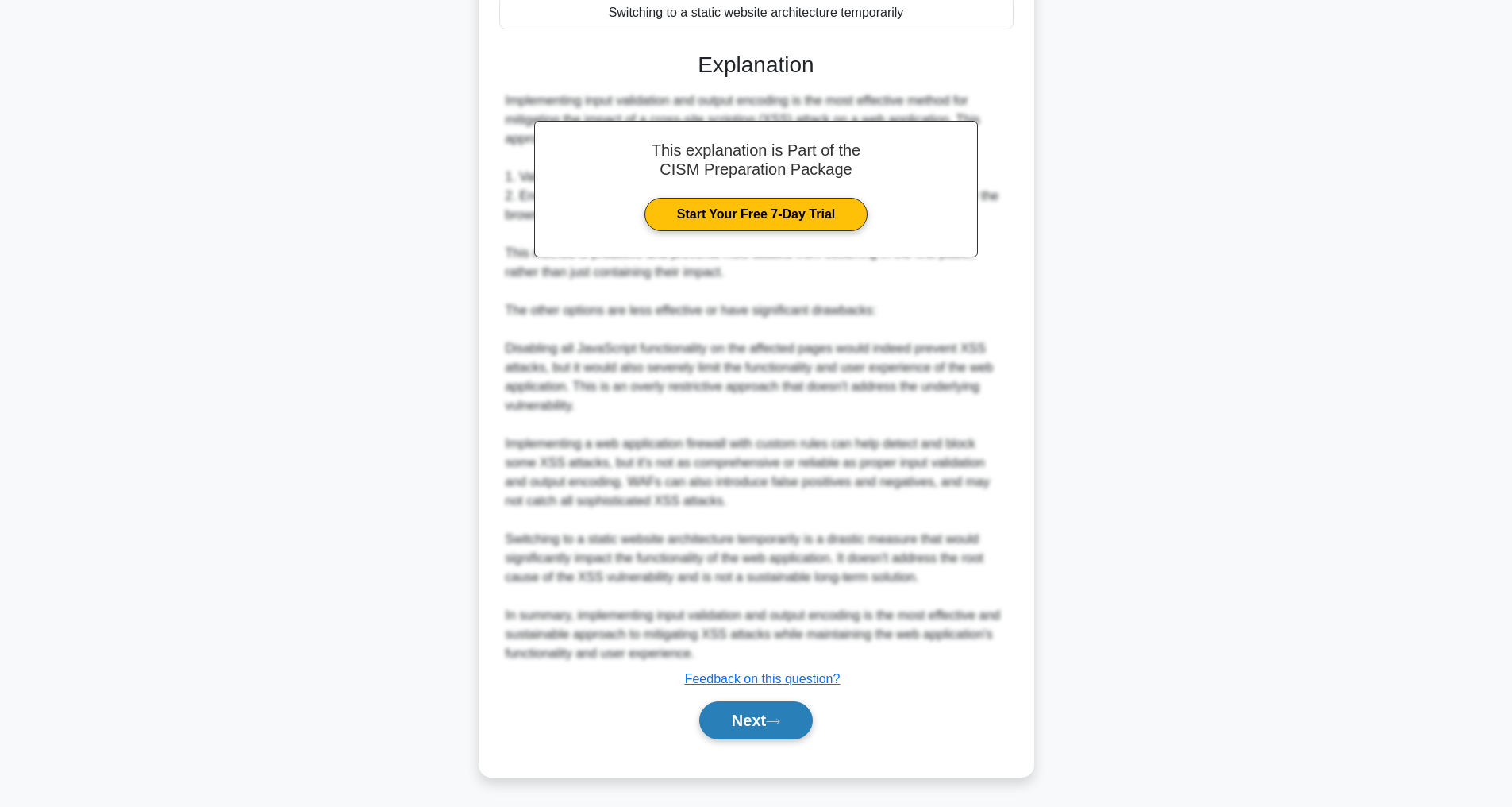
click at [730, 714] on button "Next" at bounding box center [756, 720] width 113 height 38
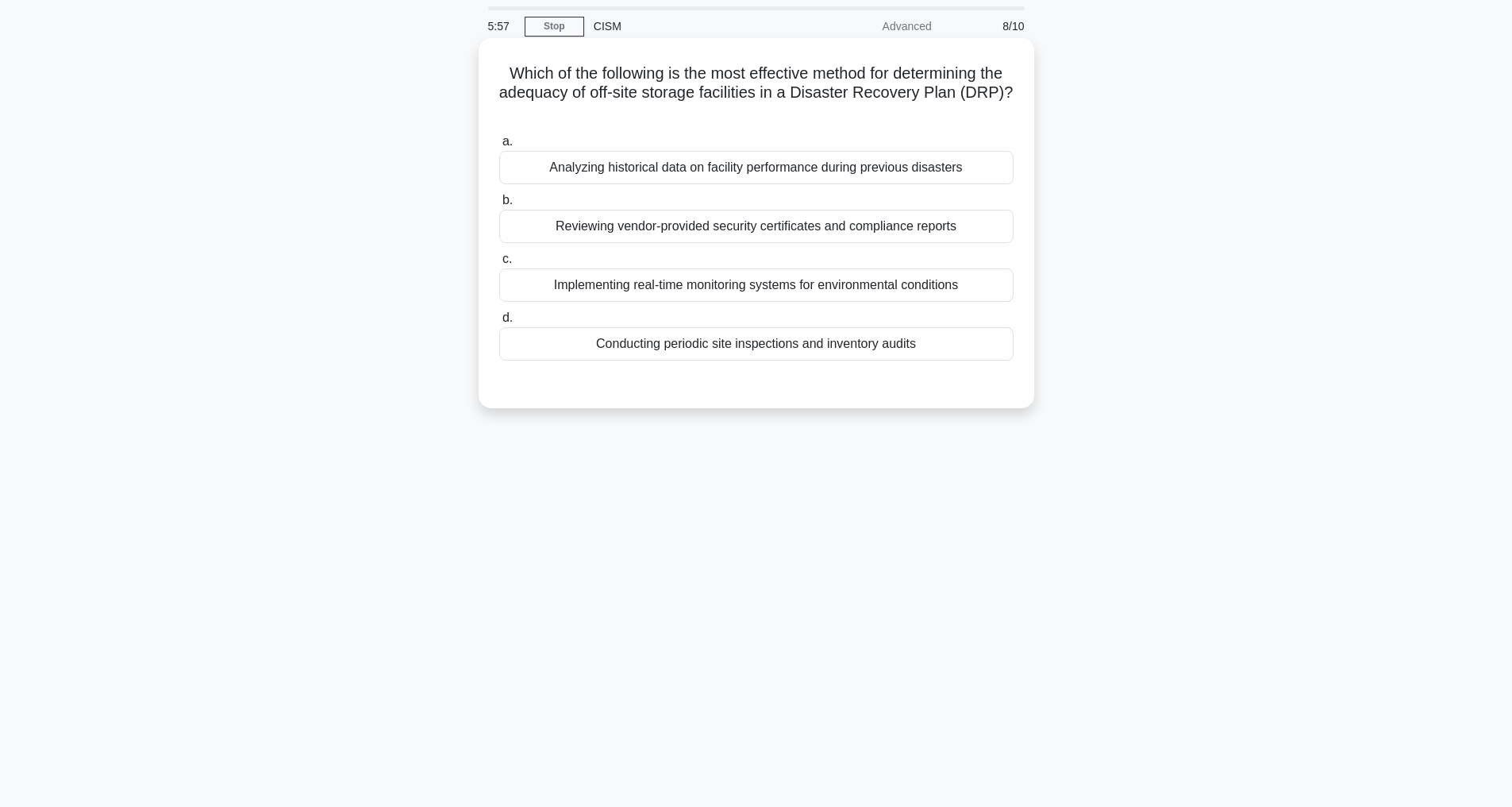
click at [743, 343] on div "Conducting periodic site inspections and inventory audits" at bounding box center [756, 344] width 514 height 33
click at [500, 323] on input "d. Conducting periodic site inspections and inventory audits" at bounding box center [500, 318] width 0 height 11
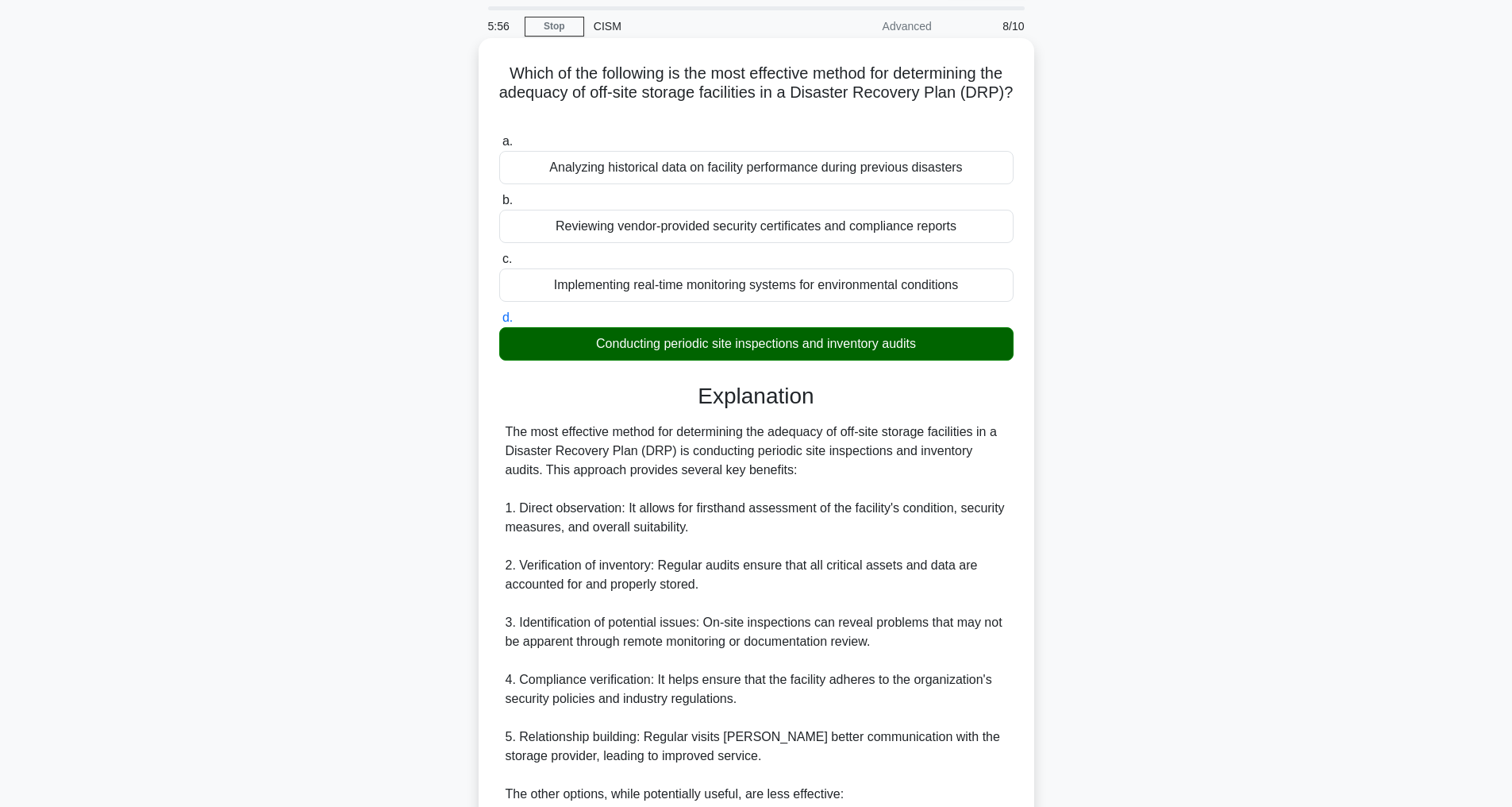
scroll to position [382, 0]
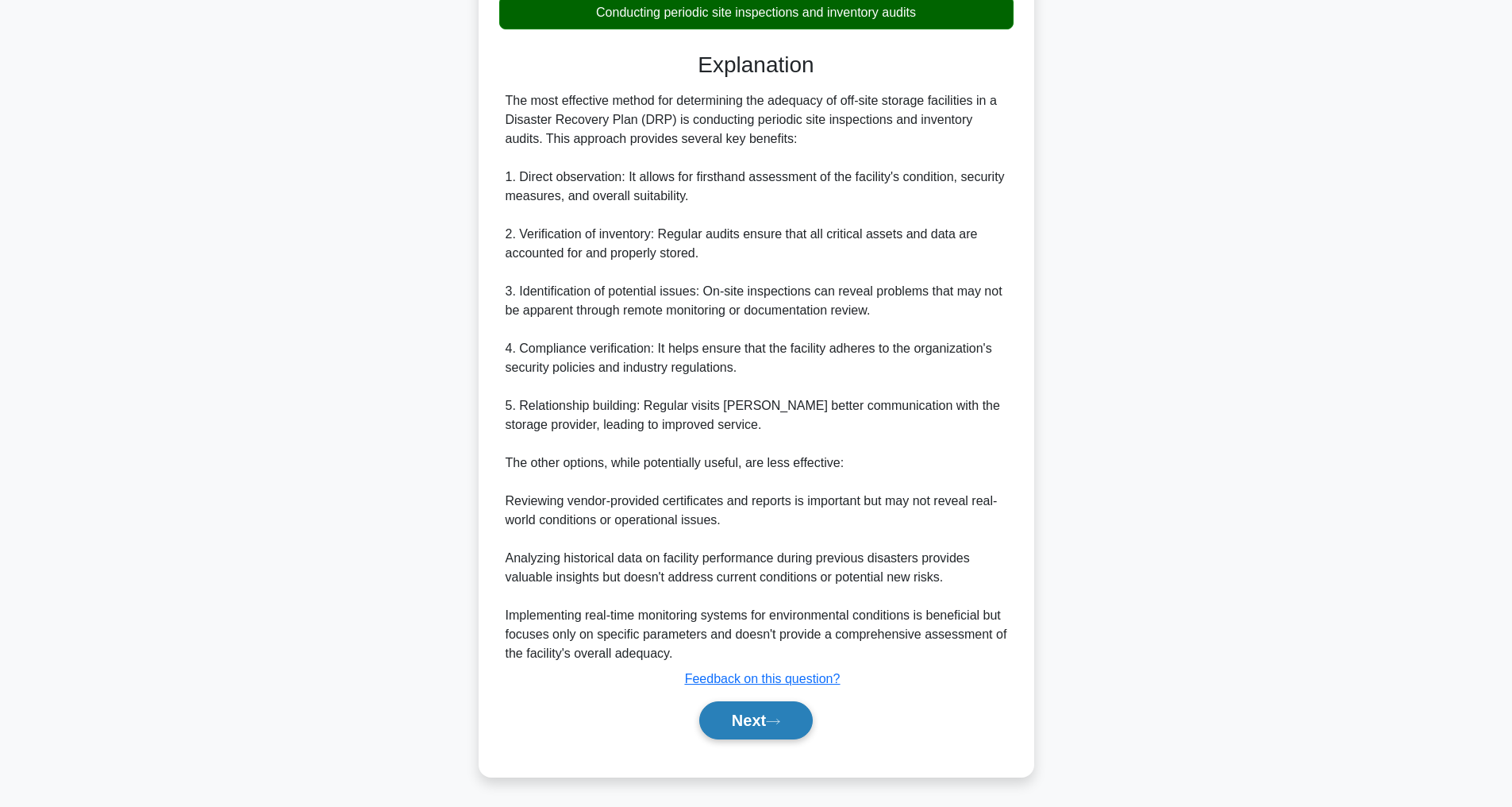
click at [728, 715] on button "Next" at bounding box center [756, 720] width 113 height 38
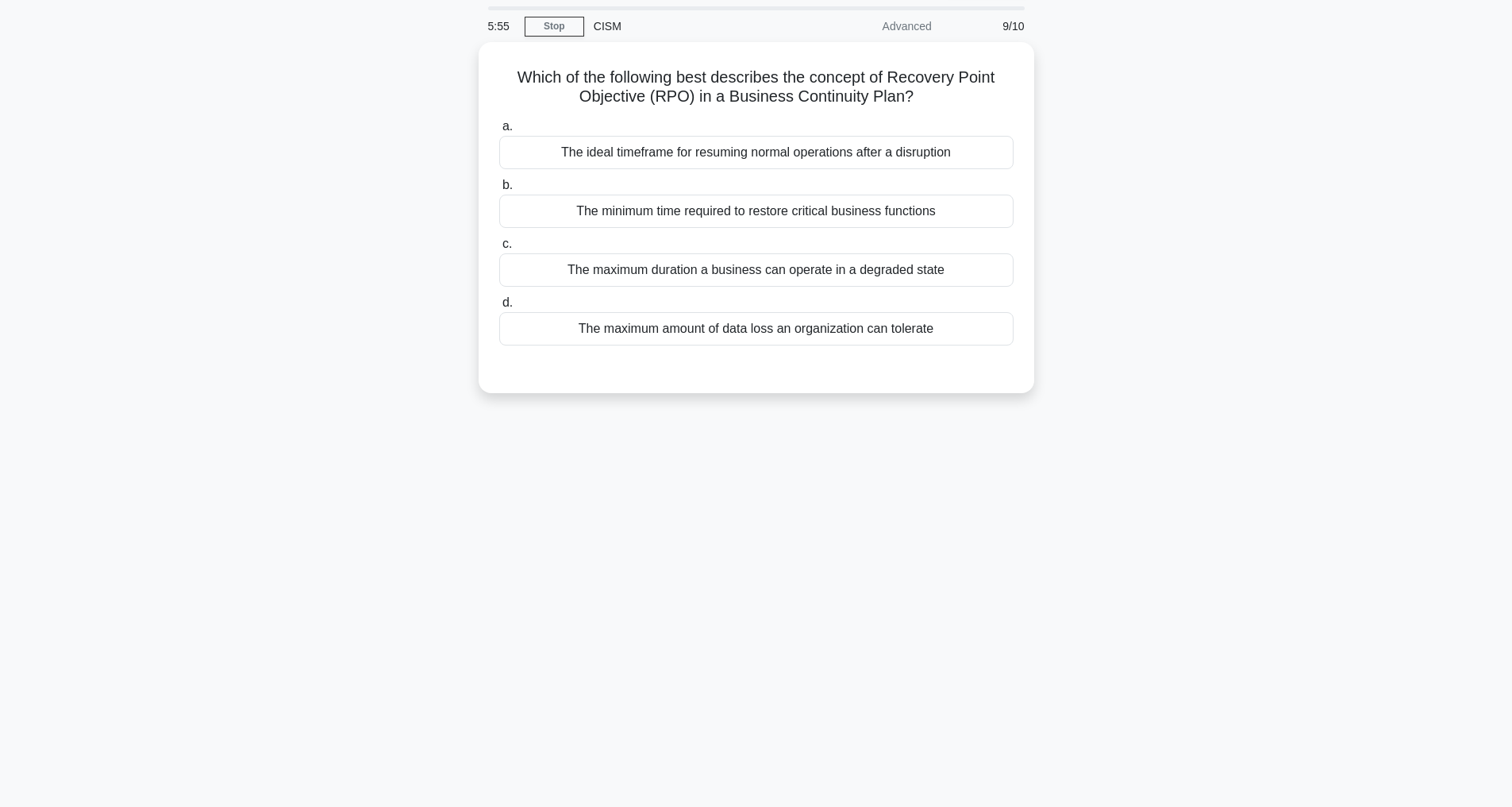
scroll to position [51, 0]
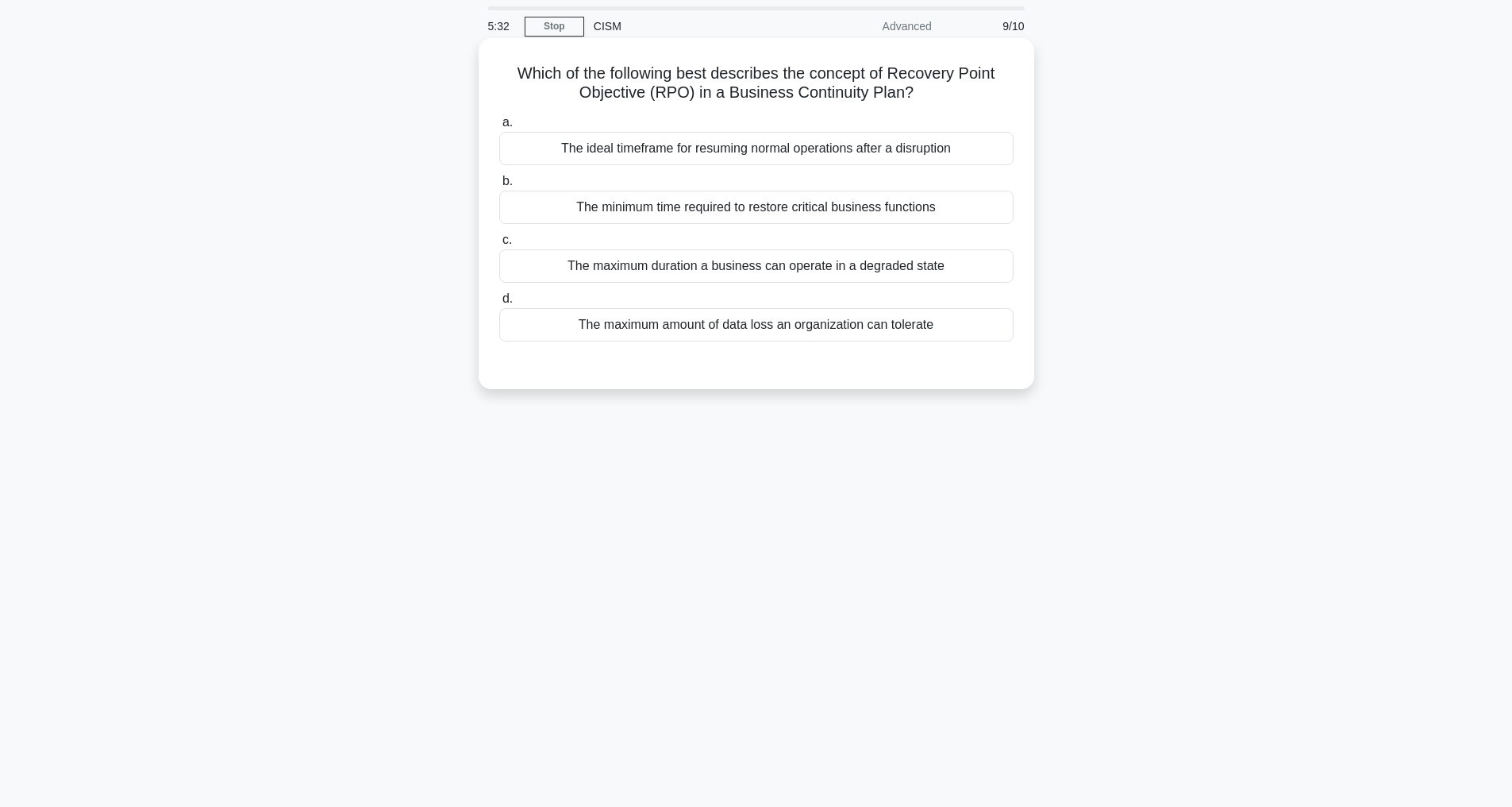
click at [701, 326] on div "The maximum amount of data loss an organization can tolerate" at bounding box center [756, 324] width 514 height 33
click at [500, 304] on input "d. The maximum amount of data loss an organization can tolerate" at bounding box center [500, 299] width 0 height 11
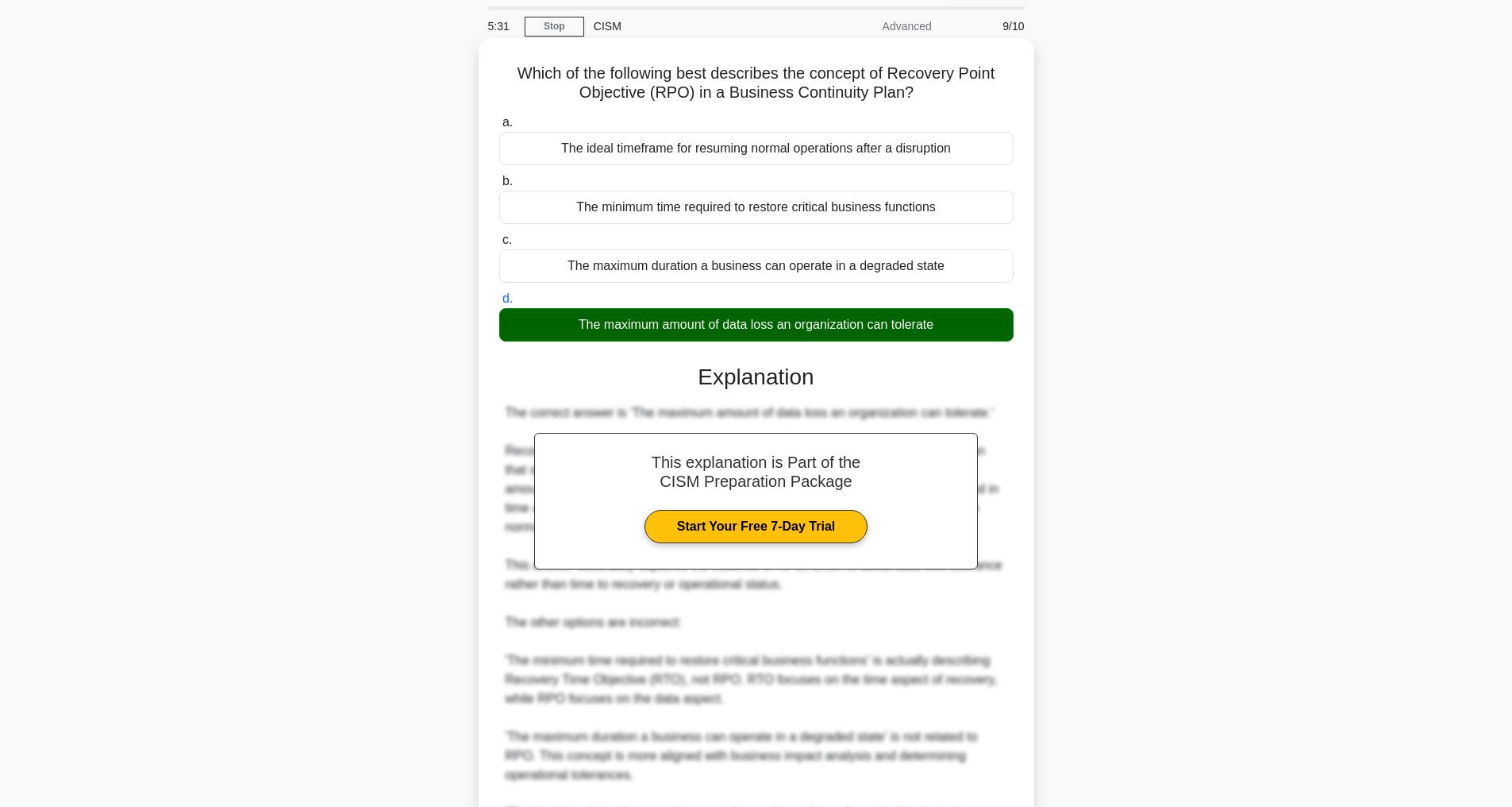
scroll to position [344, 0]
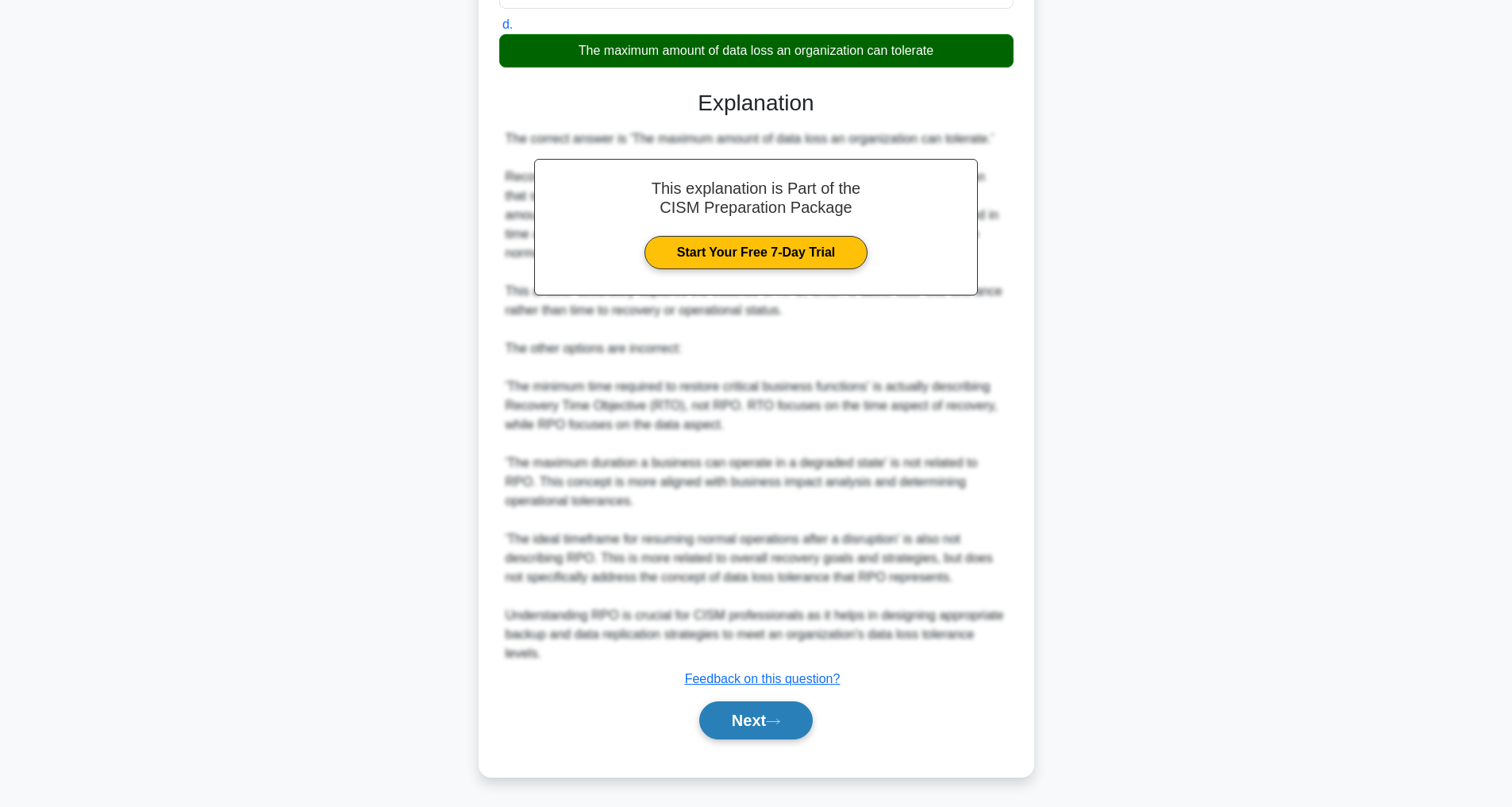
click at [730, 716] on button "Next" at bounding box center [756, 720] width 113 height 38
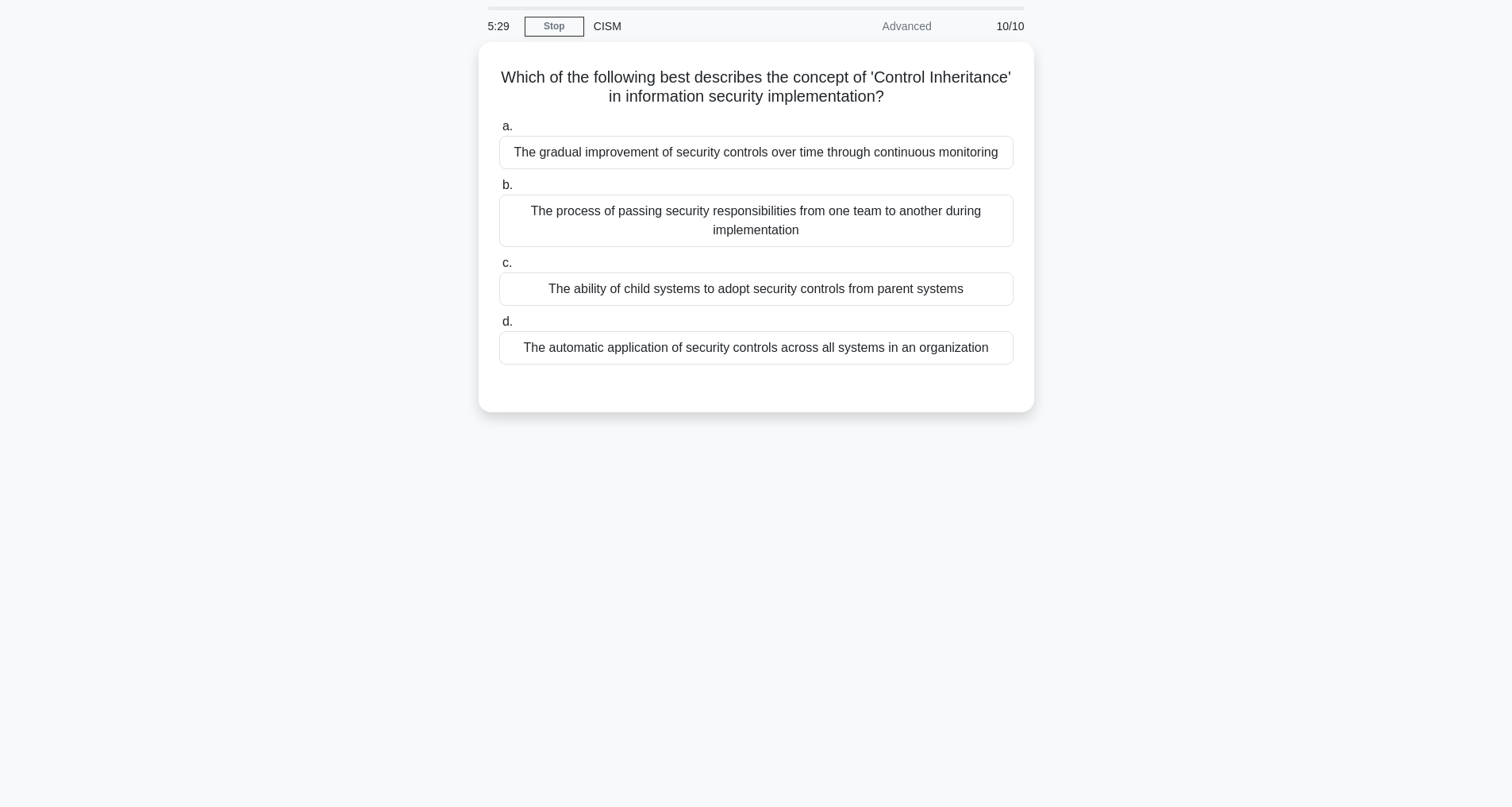
scroll to position [51, 0]
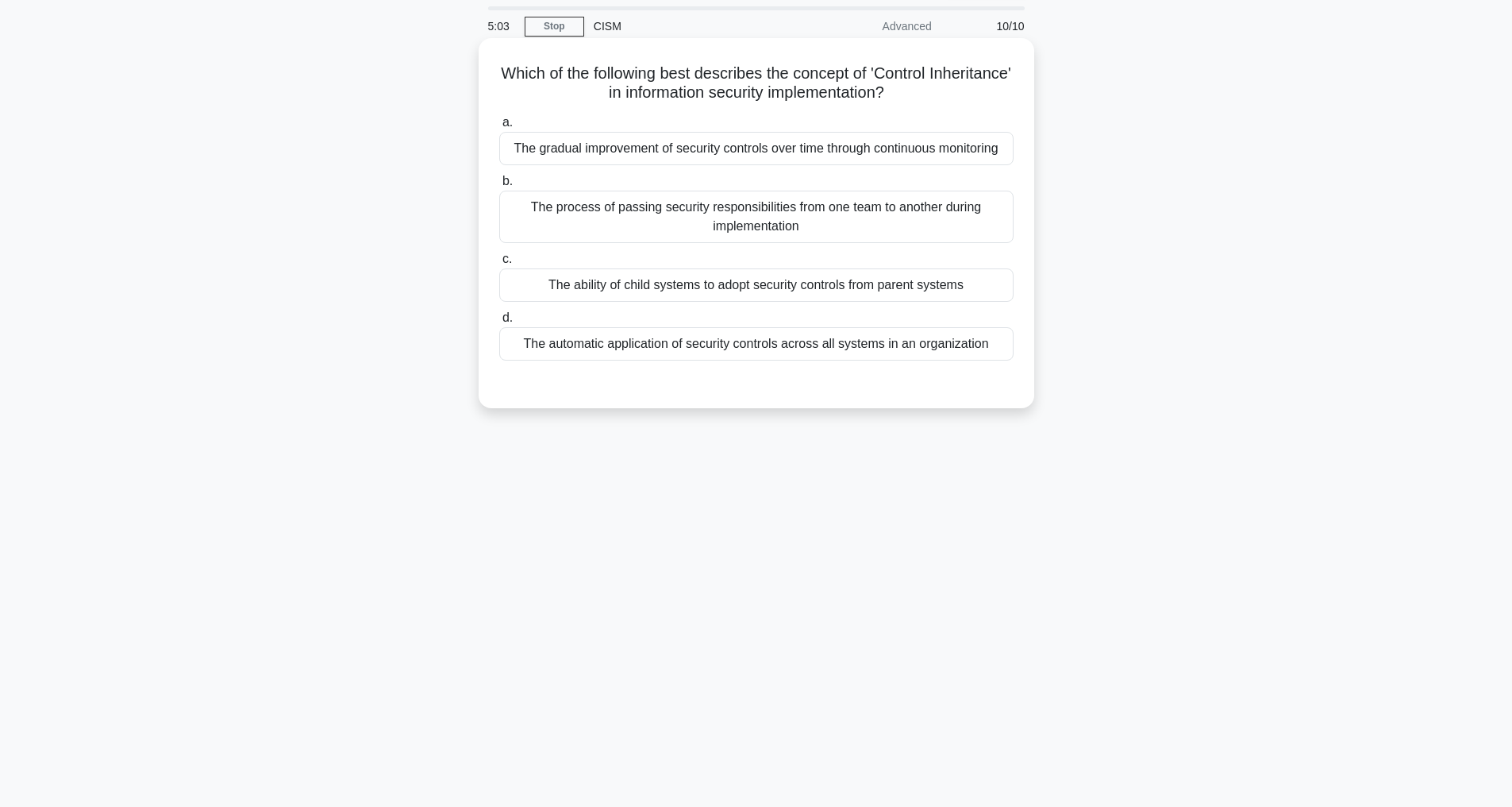
click at [648, 301] on div "The ability of child systems to adopt security controls from parent systems" at bounding box center [756, 284] width 514 height 33
click at [500, 264] on input "c. The ability of child systems to adopt security controls from parent systems" at bounding box center [500, 259] width 0 height 11
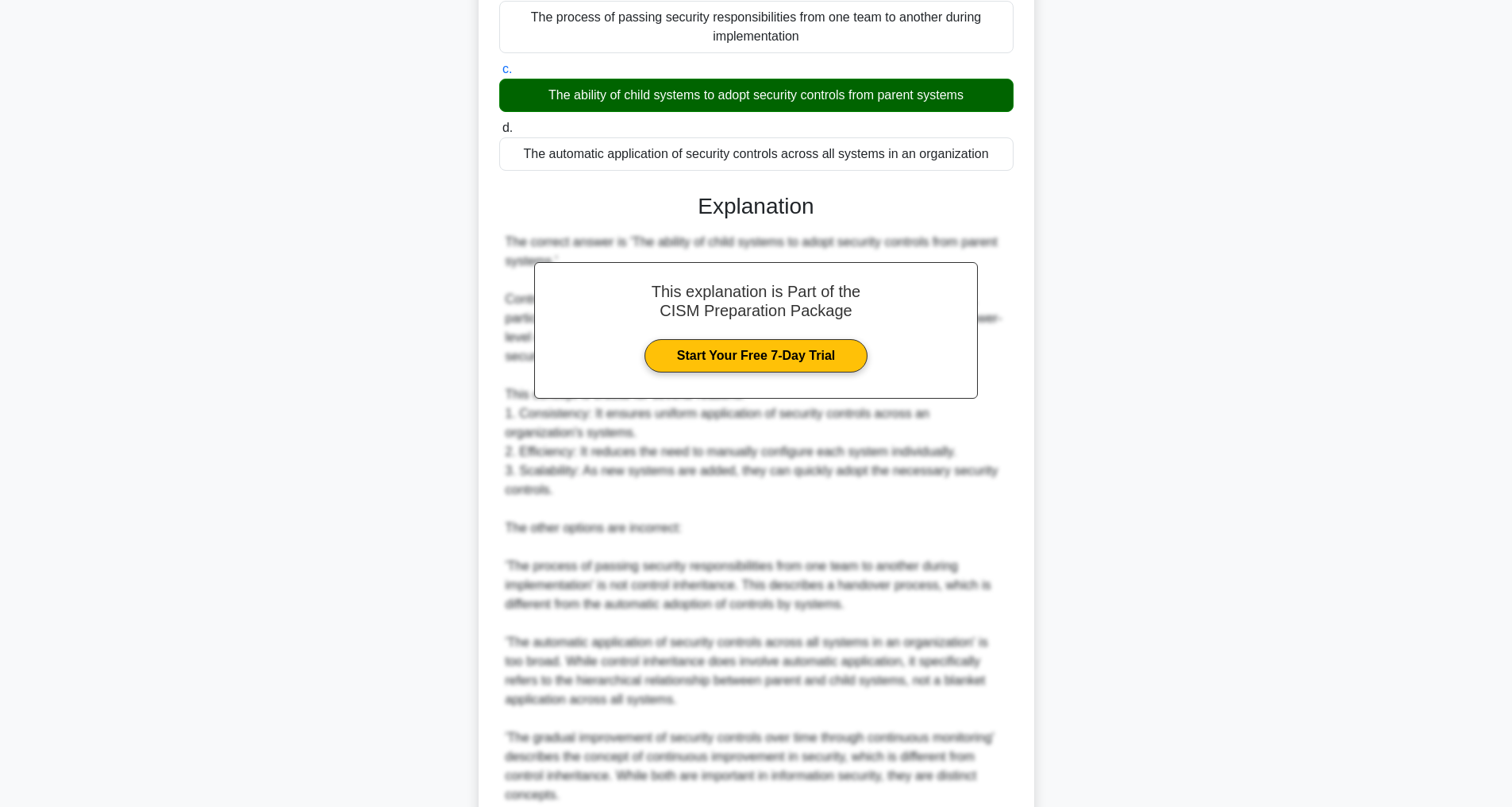
scroll to position [401, 0]
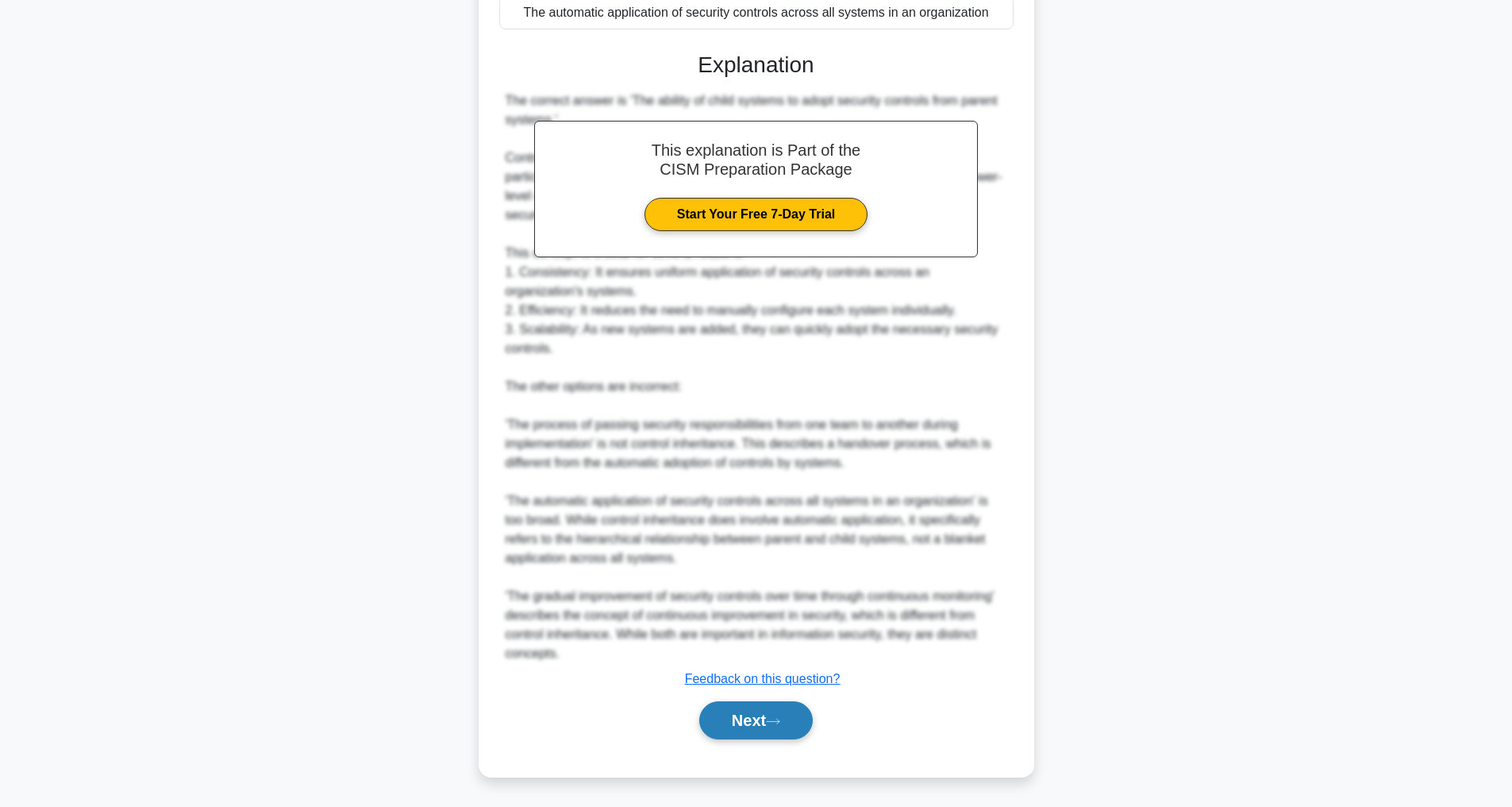
click at [746, 724] on button "Next" at bounding box center [756, 720] width 113 height 38
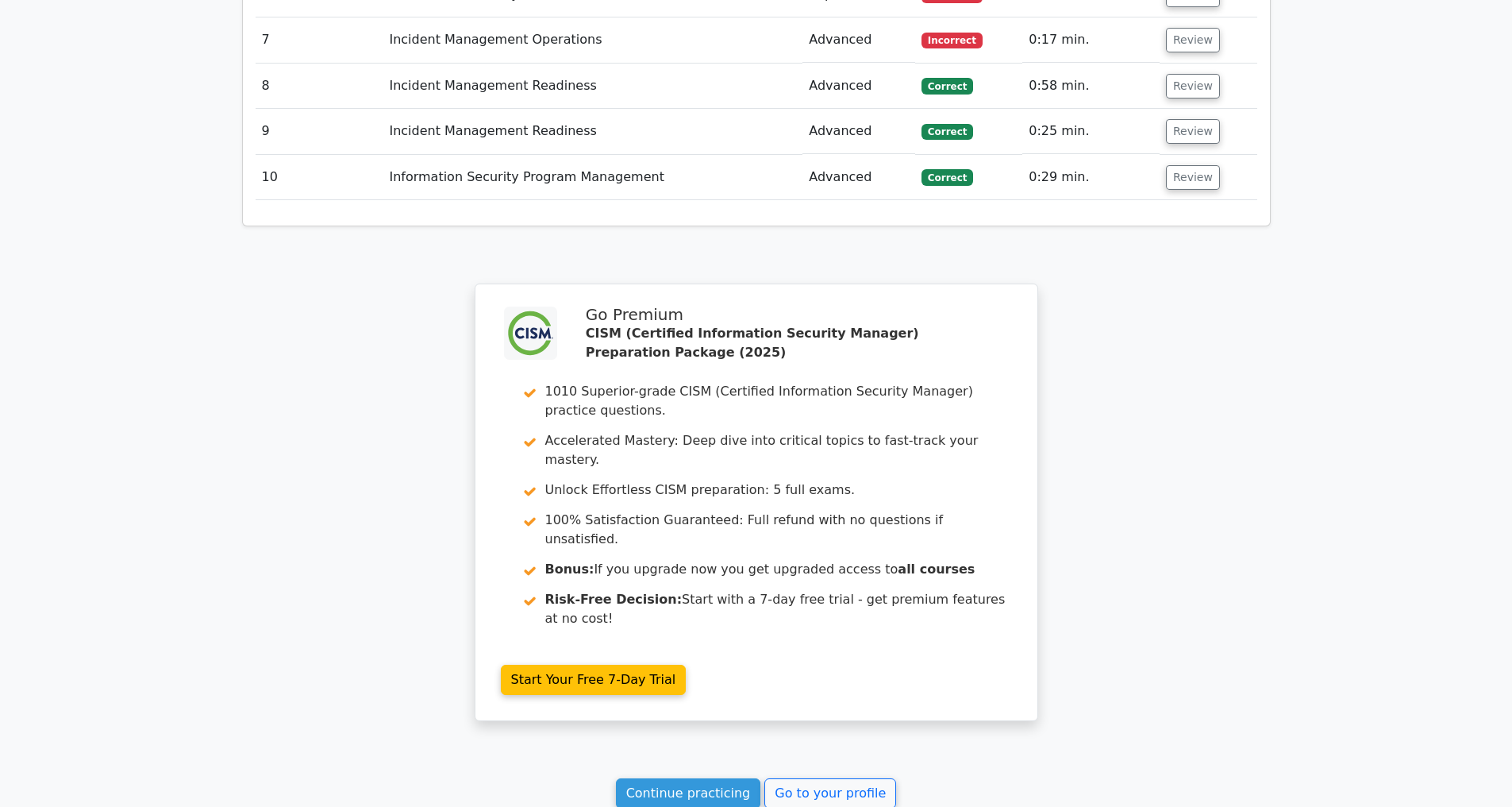
scroll to position [1955, 0]
